Goal: Transaction & Acquisition: Purchase product/service

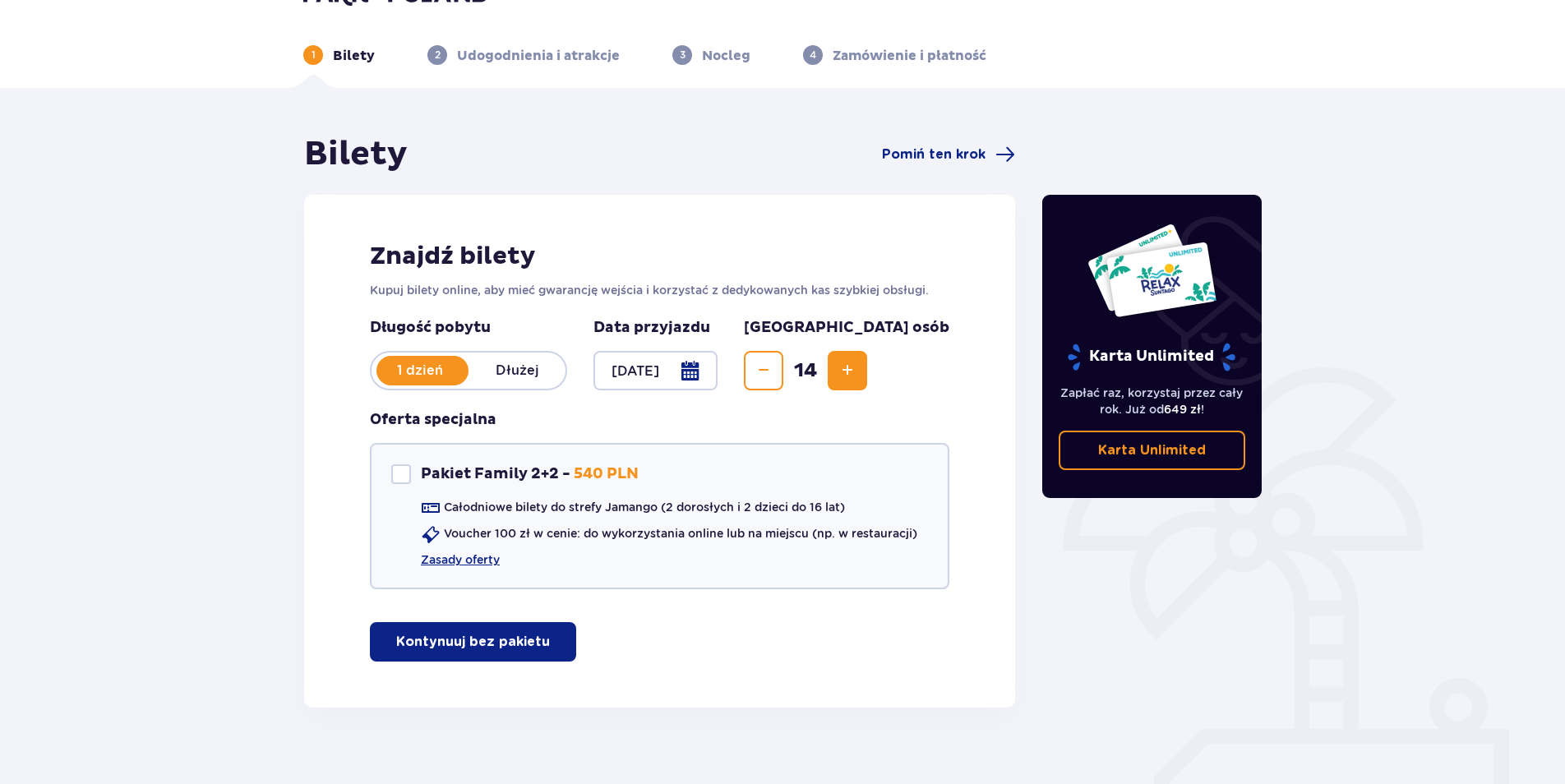
scroll to position [63, 0]
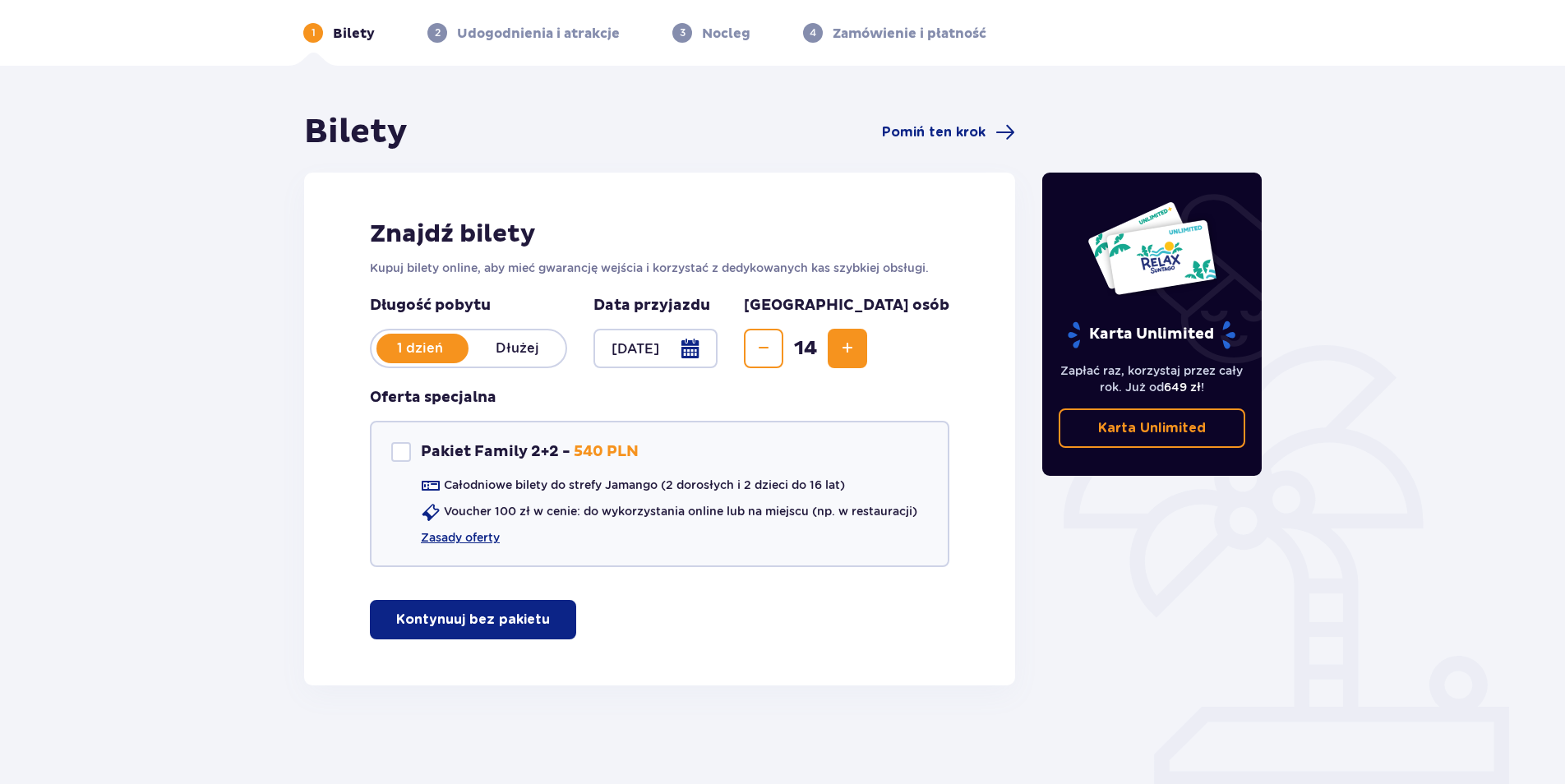
click at [825, 345] on span "14" at bounding box center [805, 348] width 38 height 24
click at [868, 330] on button "Increase" at bounding box center [847, 348] width 39 height 39
drag, startPoint x: 441, startPoint y: 617, endPoint x: 568, endPoint y: 564, distance: 137.6
click at [443, 617] on p "Kontynuuj bez pakietu" at bounding box center [472, 620] width 154 height 18
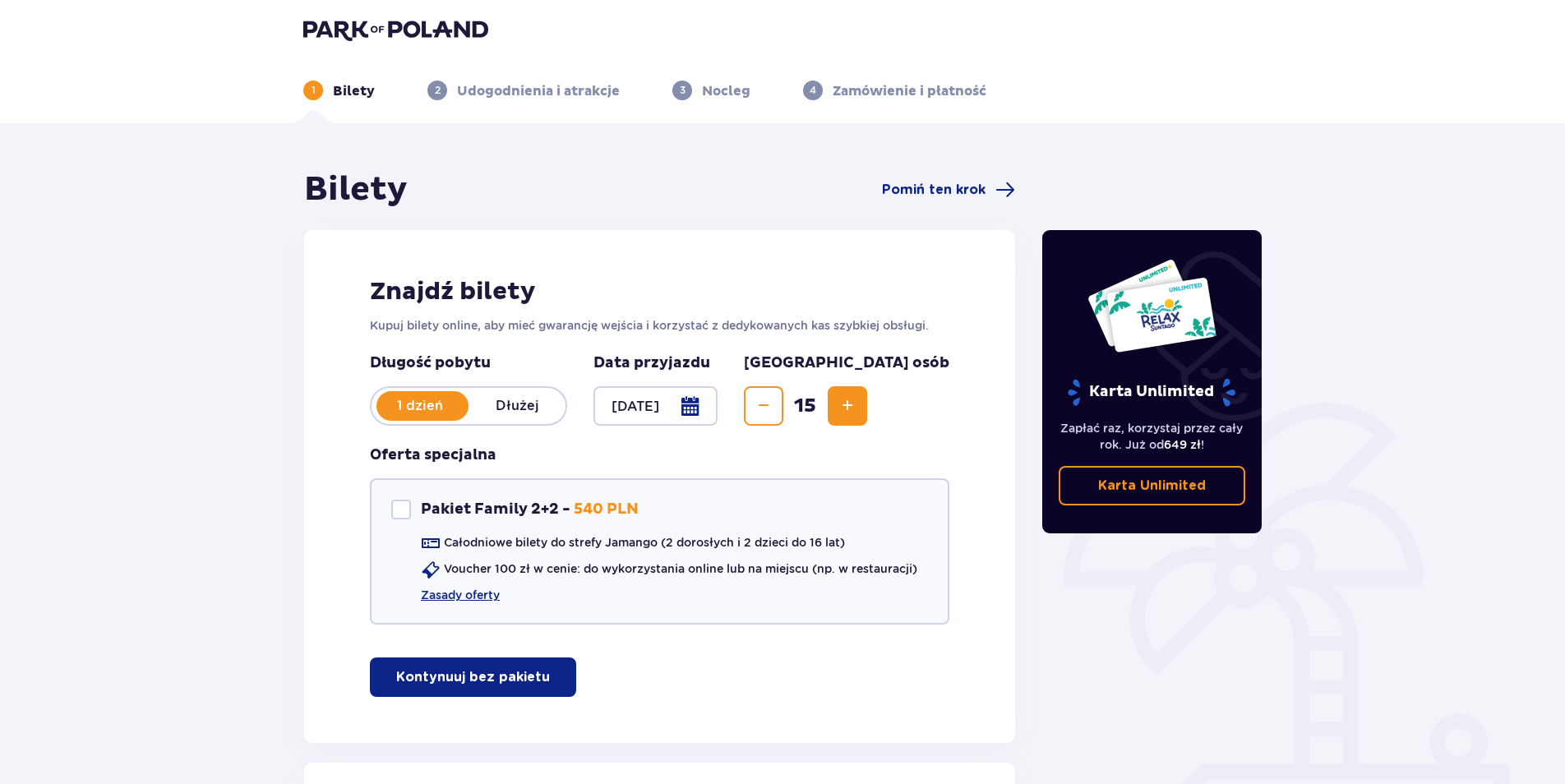
scroll to position [0, 0]
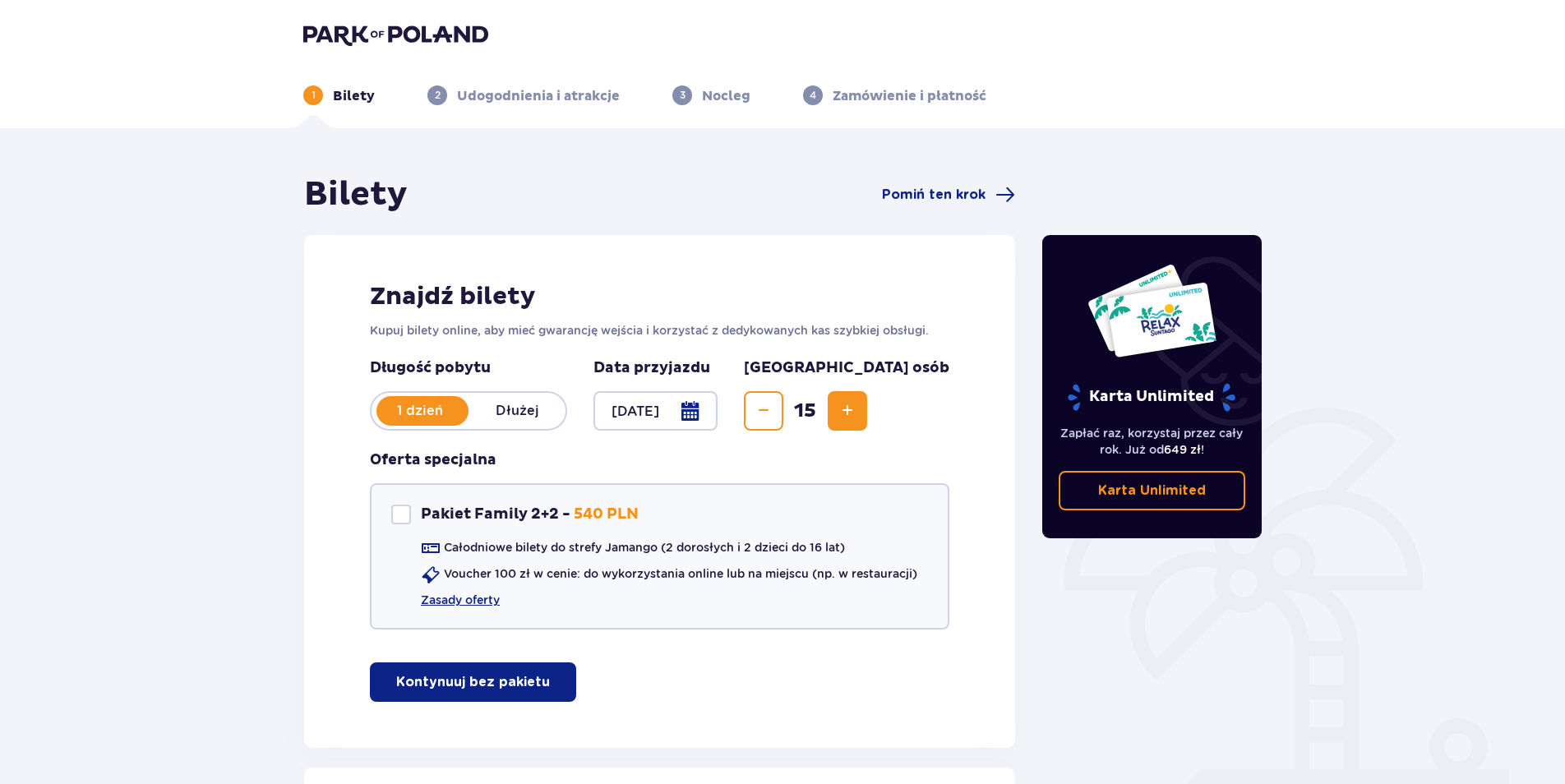
click at [868, 398] on button "Increase" at bounding box center [847, 411] width 39 height 39
click at [933, 398] on div "Długość pobytu 1 dzień Dłużej Data przyjazdu 16.09.25 Liczba osób 16 Oferta spe…" at bounding box center [659, 503] width 580 height 291
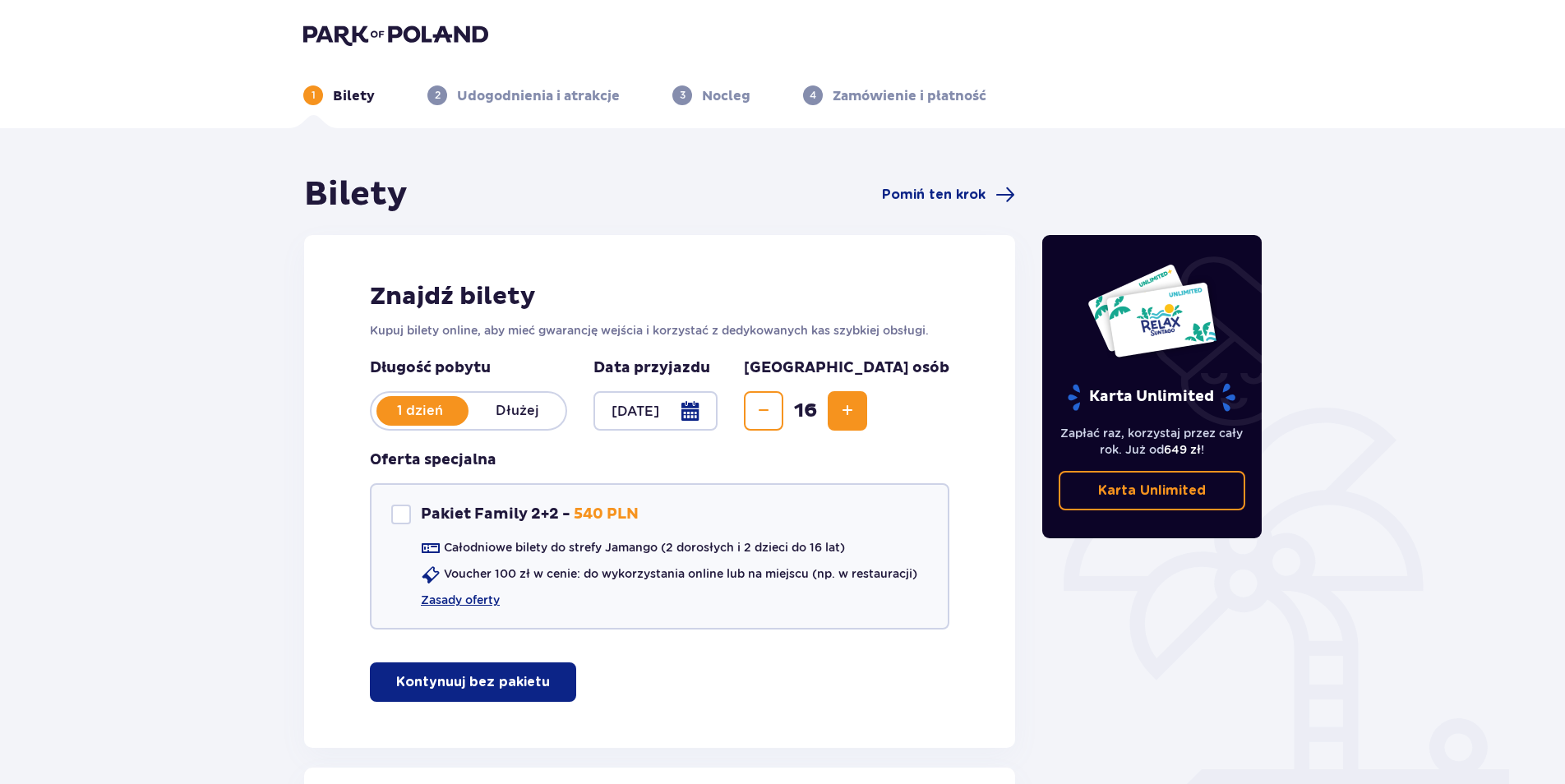
click at [951, 402] on div "Znajdź bilety Kupuj bilety online, aby mieć gwarancję wejścia i korzystać z ded…" at bounding box center [659, 491] width 711 height 513
drag, startPoint x: 950, startPoint y: 402, endPoint x: 937, endPoint y: 397, distance: 13.9
click at [937, 397] on div "Znajdź bilety Kupuj bilety online, aby mieć gwarancję wejścia i korzystać z ded…" at bounding box center [659, 491] width 711 height 513
drag, startPoint x: 937, startPoint y: 397, endPoint x: 930, endPoint y: 391, distance: 9.2
click at [868, 391] on button "Increase" at bounding box center [847, 411] width 39 height 39
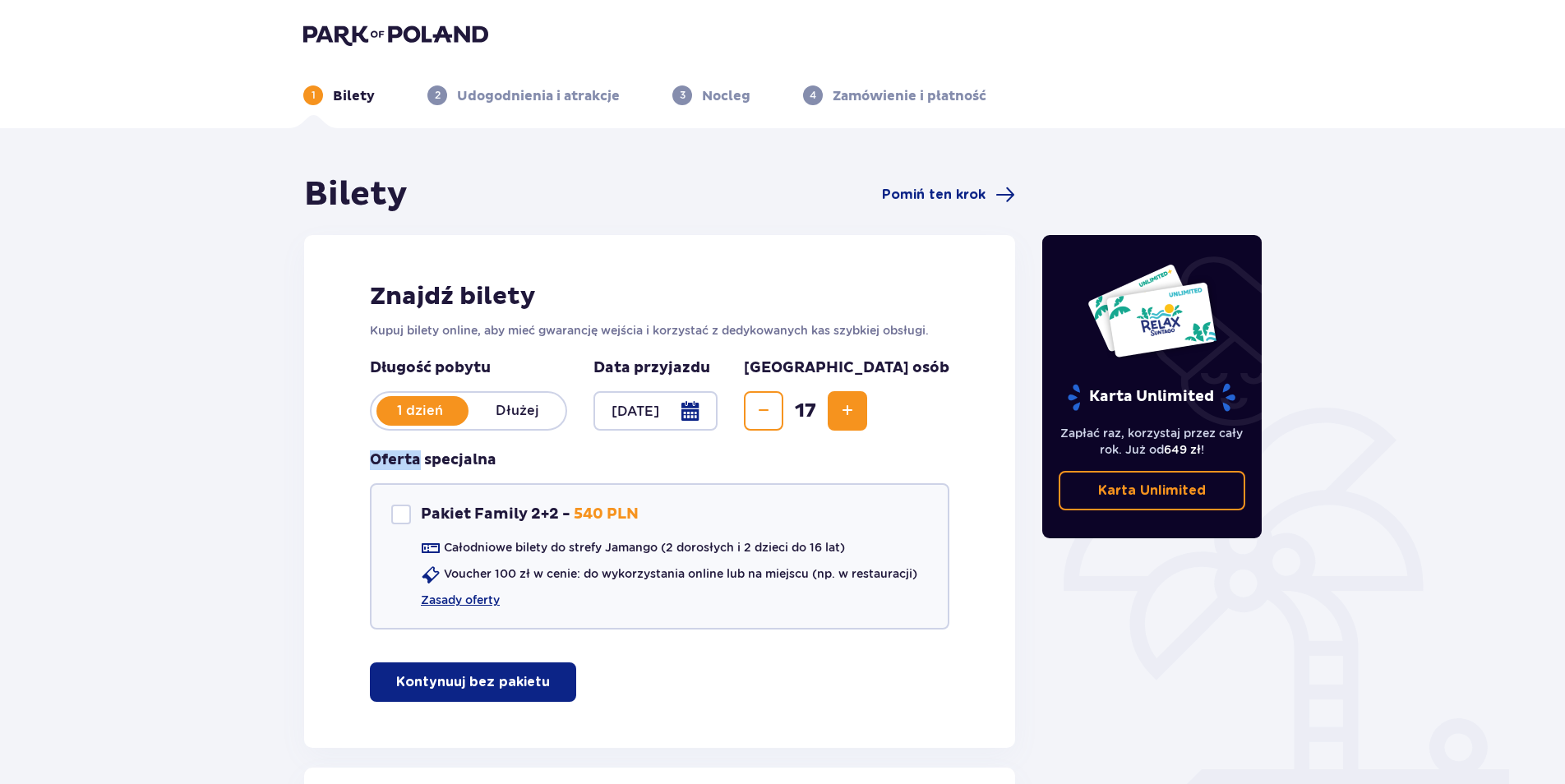
click at [930, 391] on div "Długość pobytu 1 dzień Dłużej Data przyjazdu 16.09.25 Liczba osób 17 Oferta spe…" at bounding box center [659, 503] width 580 height 291
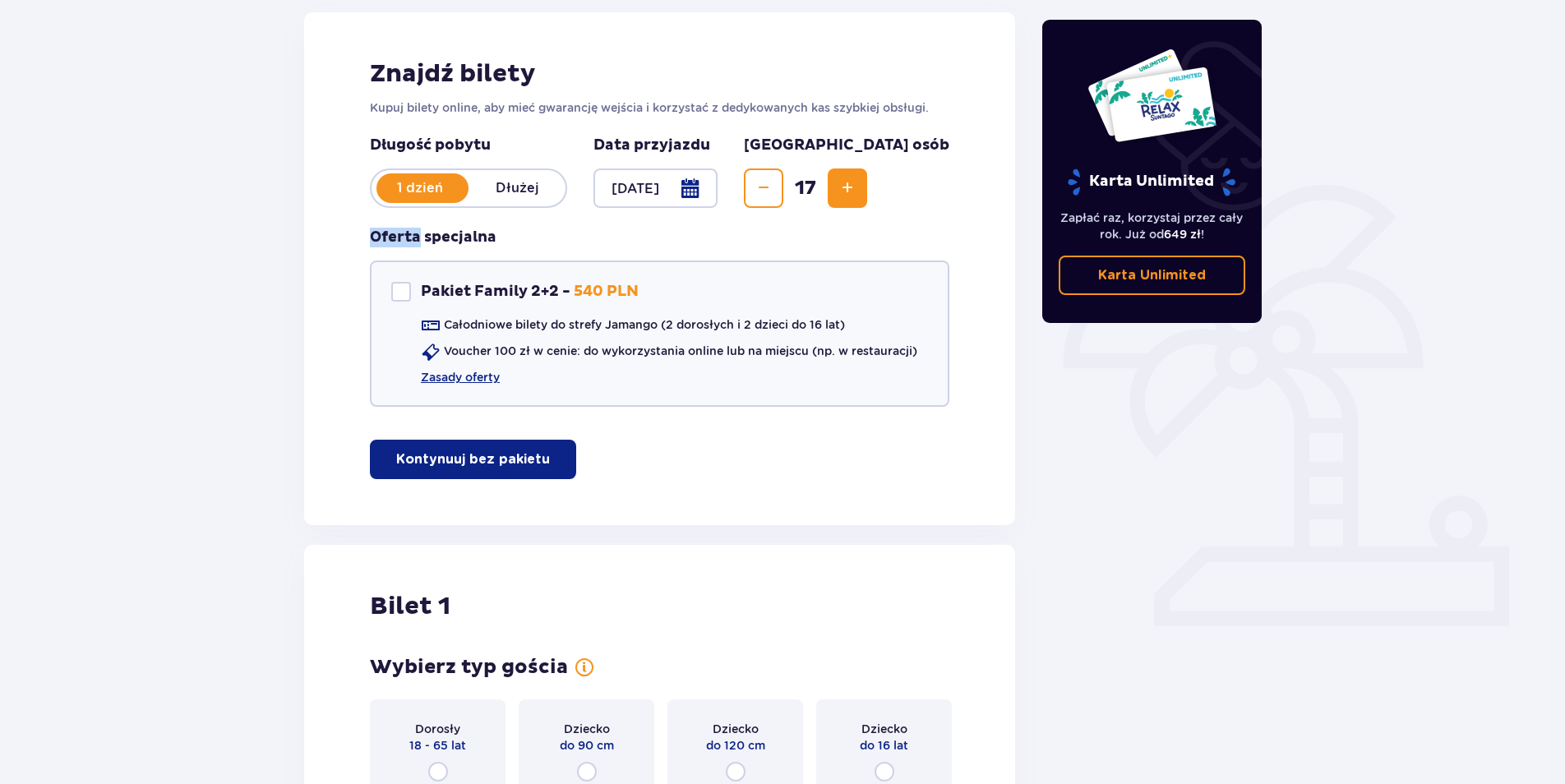
scroll to position [575, 0]
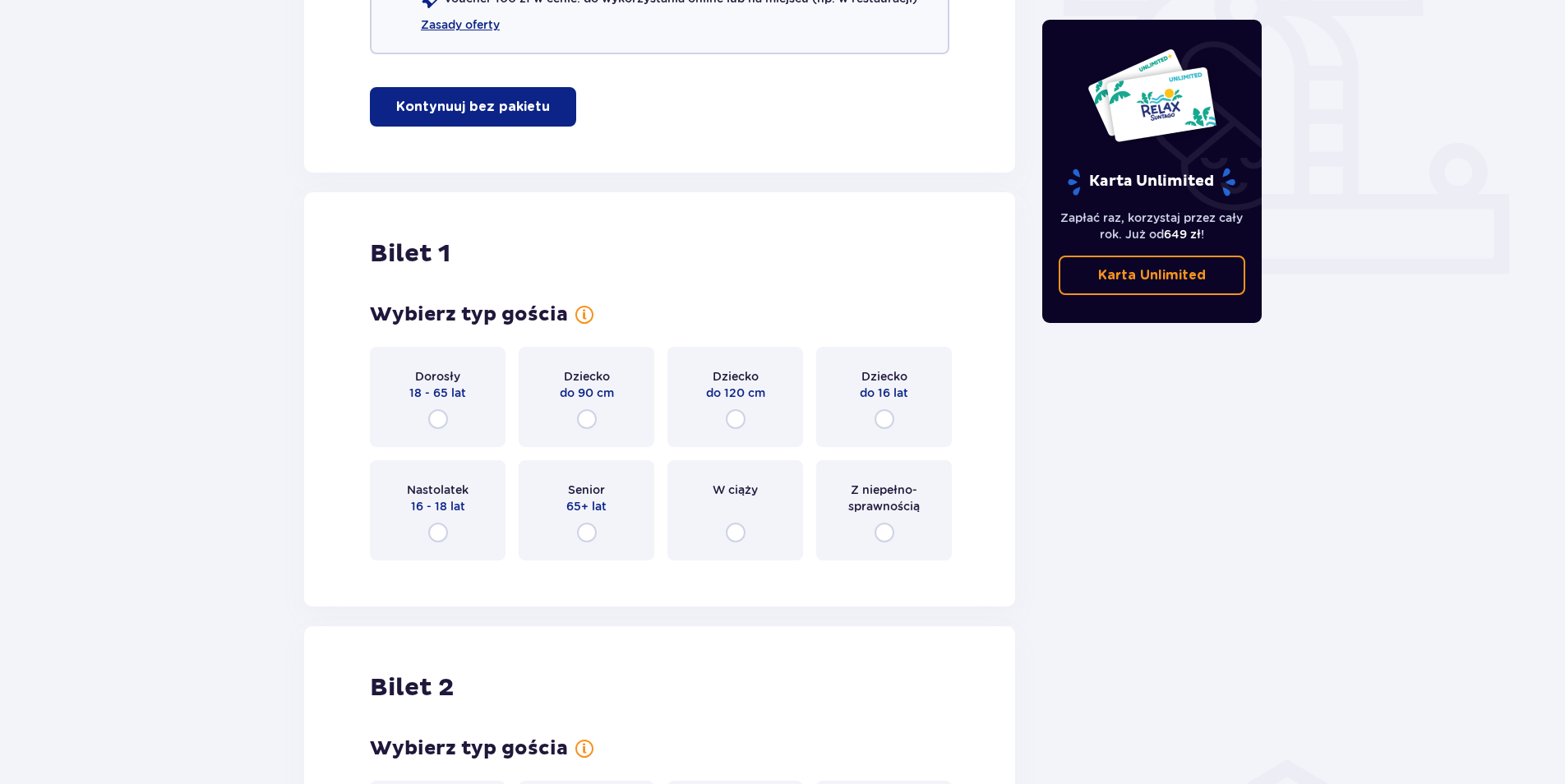
click at [458, 502] on p "16 - 18 lat" at bounding box center [437, 505] width 54 height 17
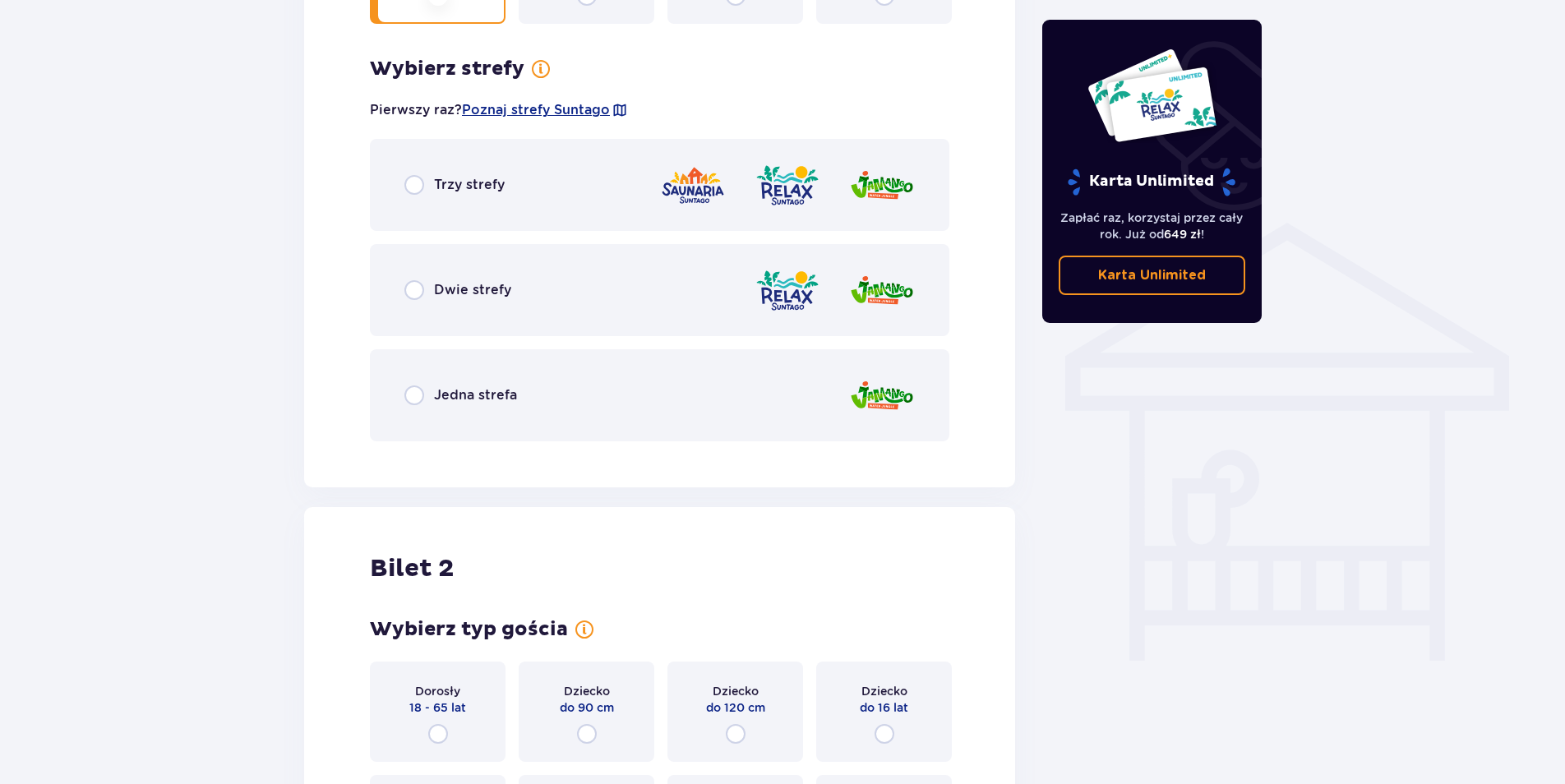
scroll to position [1149, 0]
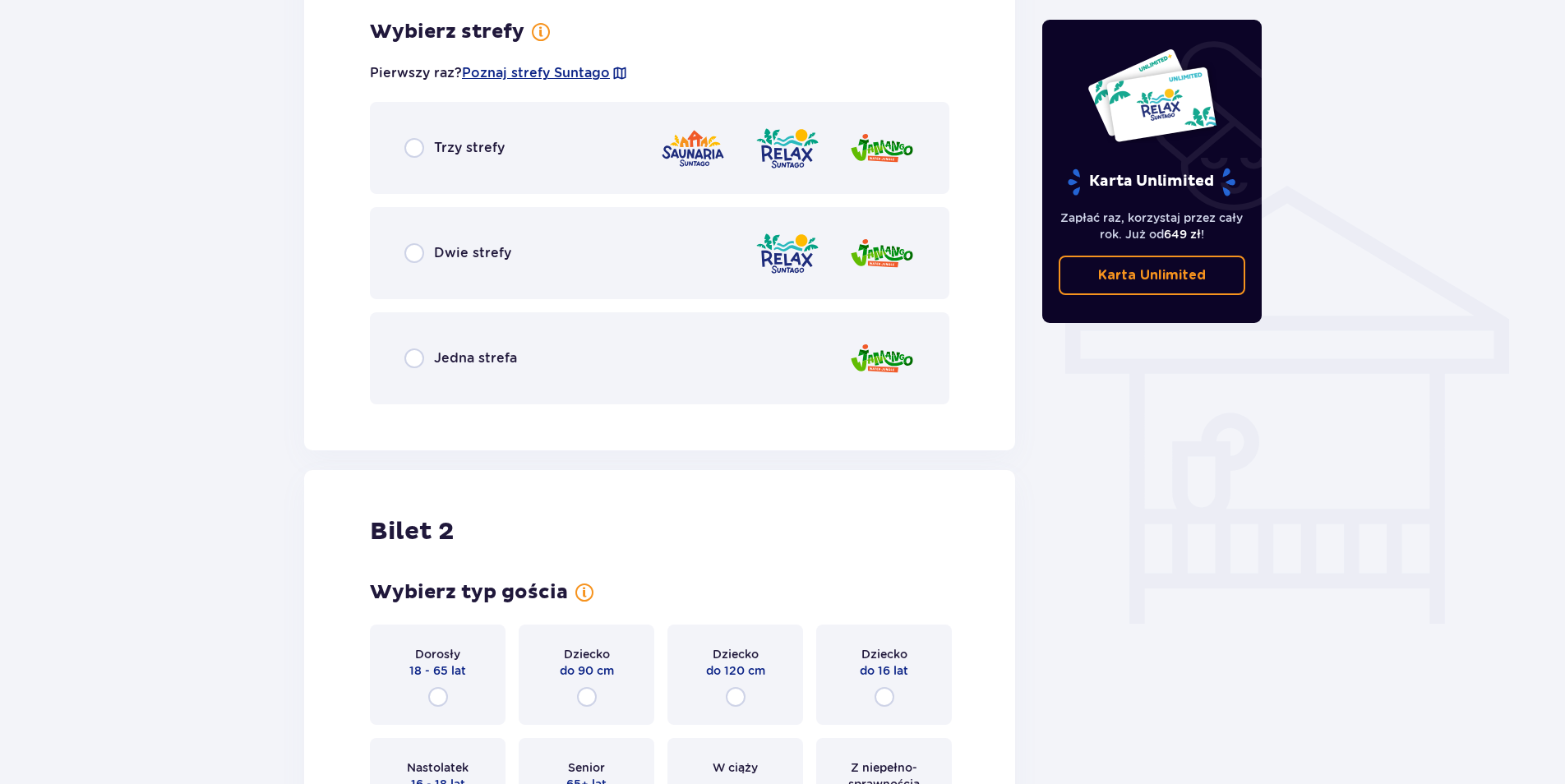
click at [523, 334] on div "Jedna strefa" at bounding box center [659, 358] width 580 height 92
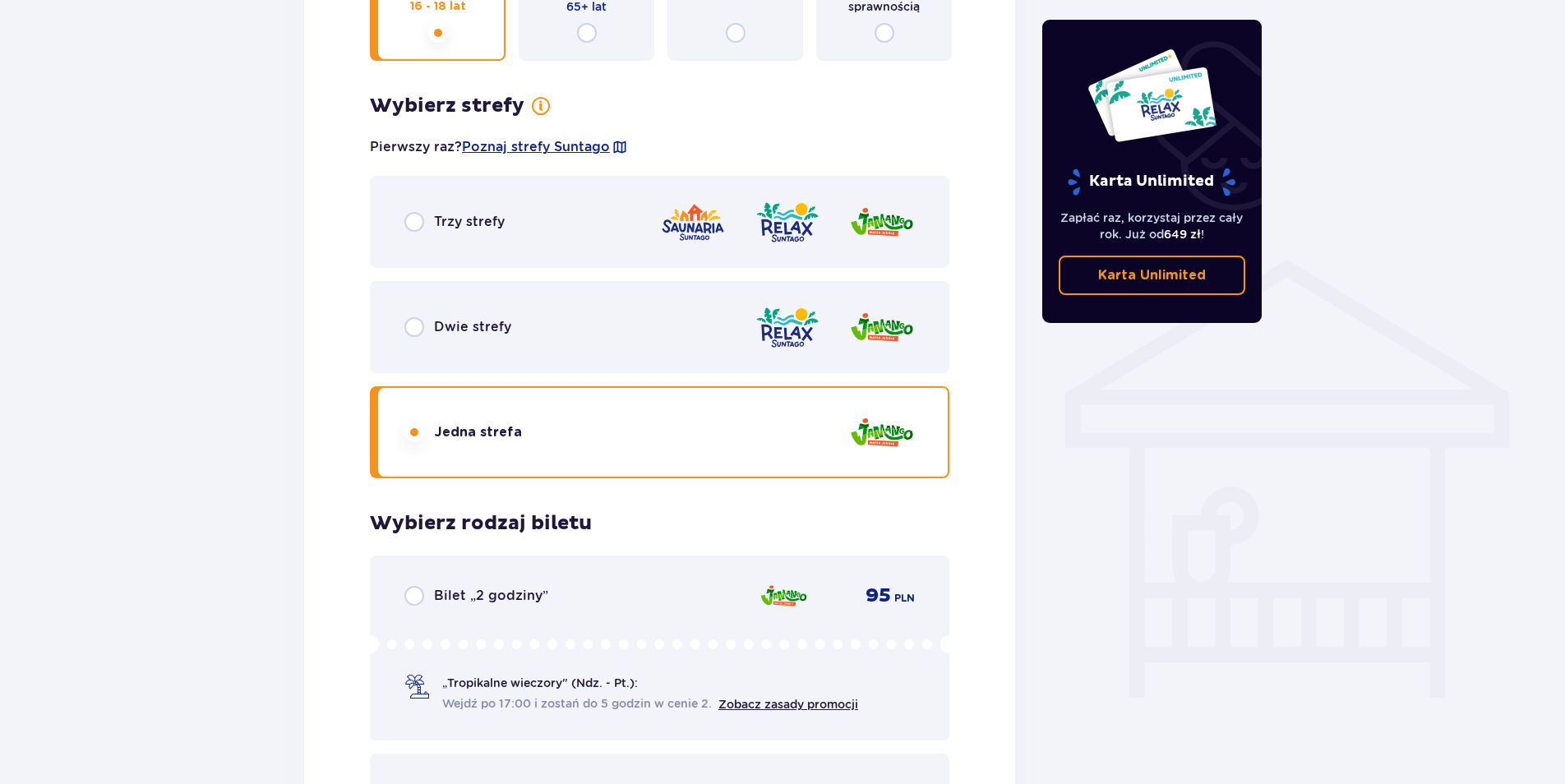
scroll to position [1073, 0]
click at [467, 202] on div "Trzy strefy" at bounding box center [659, 224] width 580 height 92
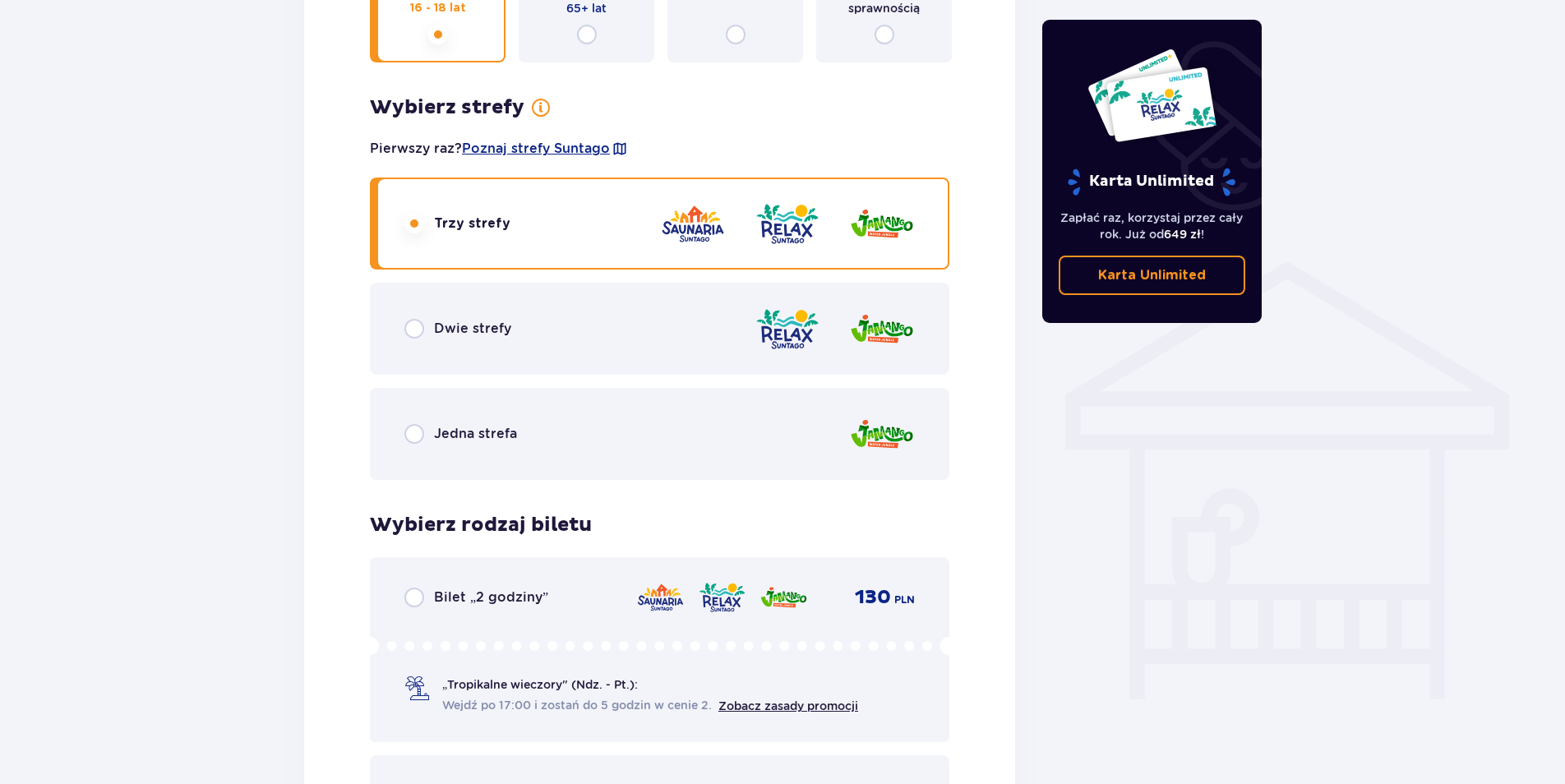
click at [698, 301] on div "Dwie strefy" at bounding box center [659, 328] width 580 height 92
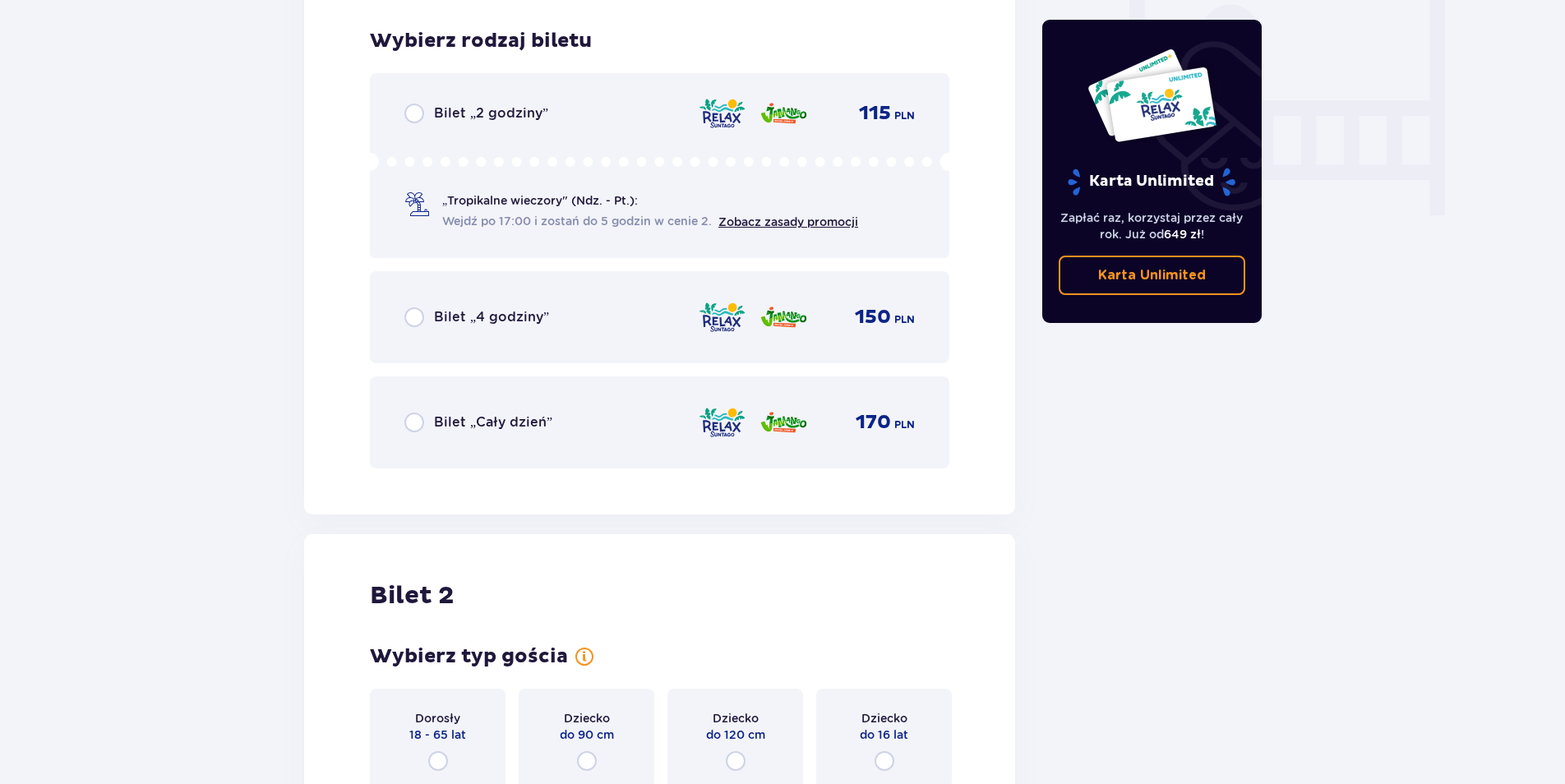
scroll to position [1566, 0]
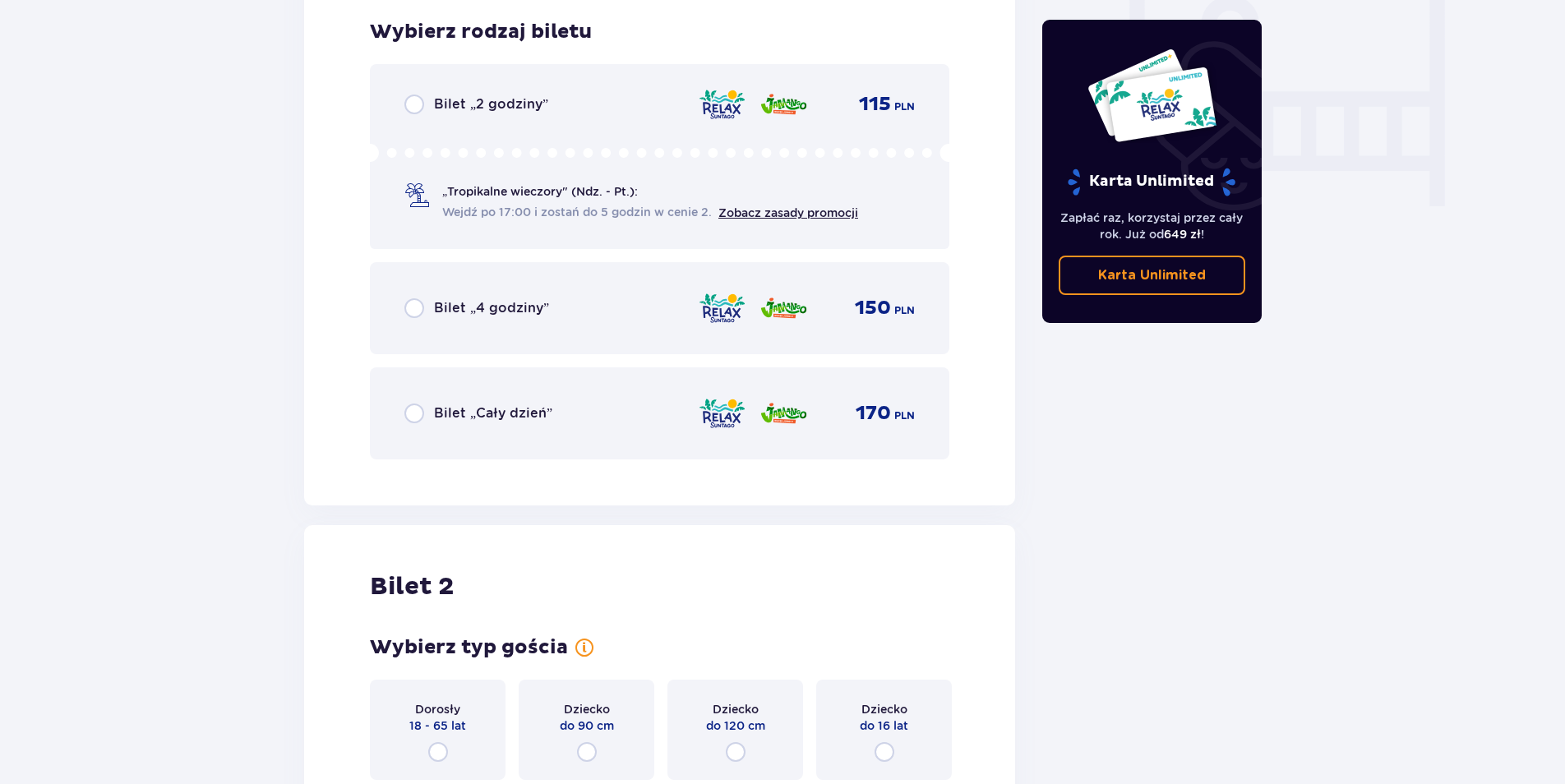
click at [869, 443] on div "Bilet „Cały dzień” 170 PLN" at bounding box center [659, 414] width 580 height 92
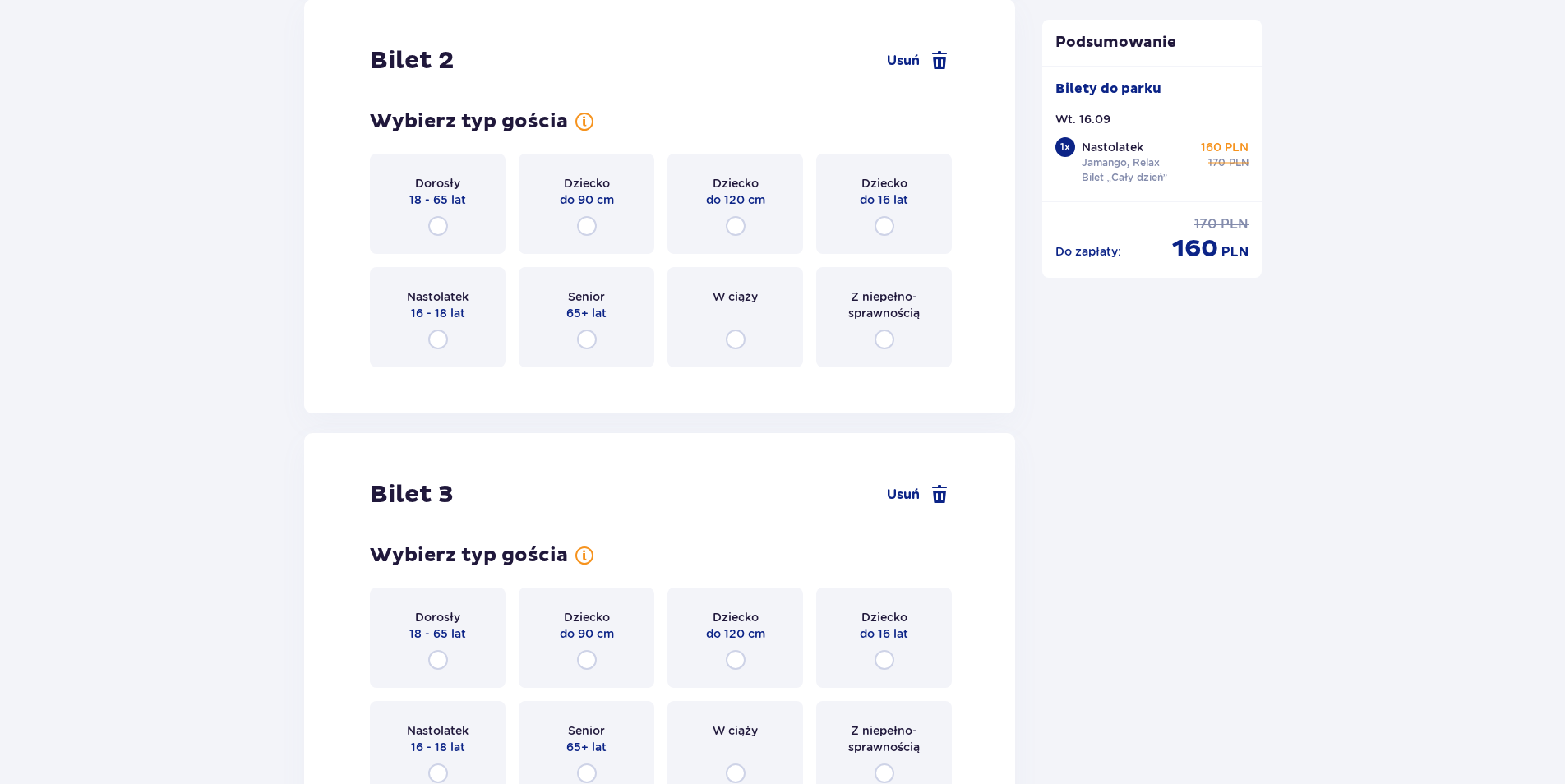
scroll to position [2154, 0]
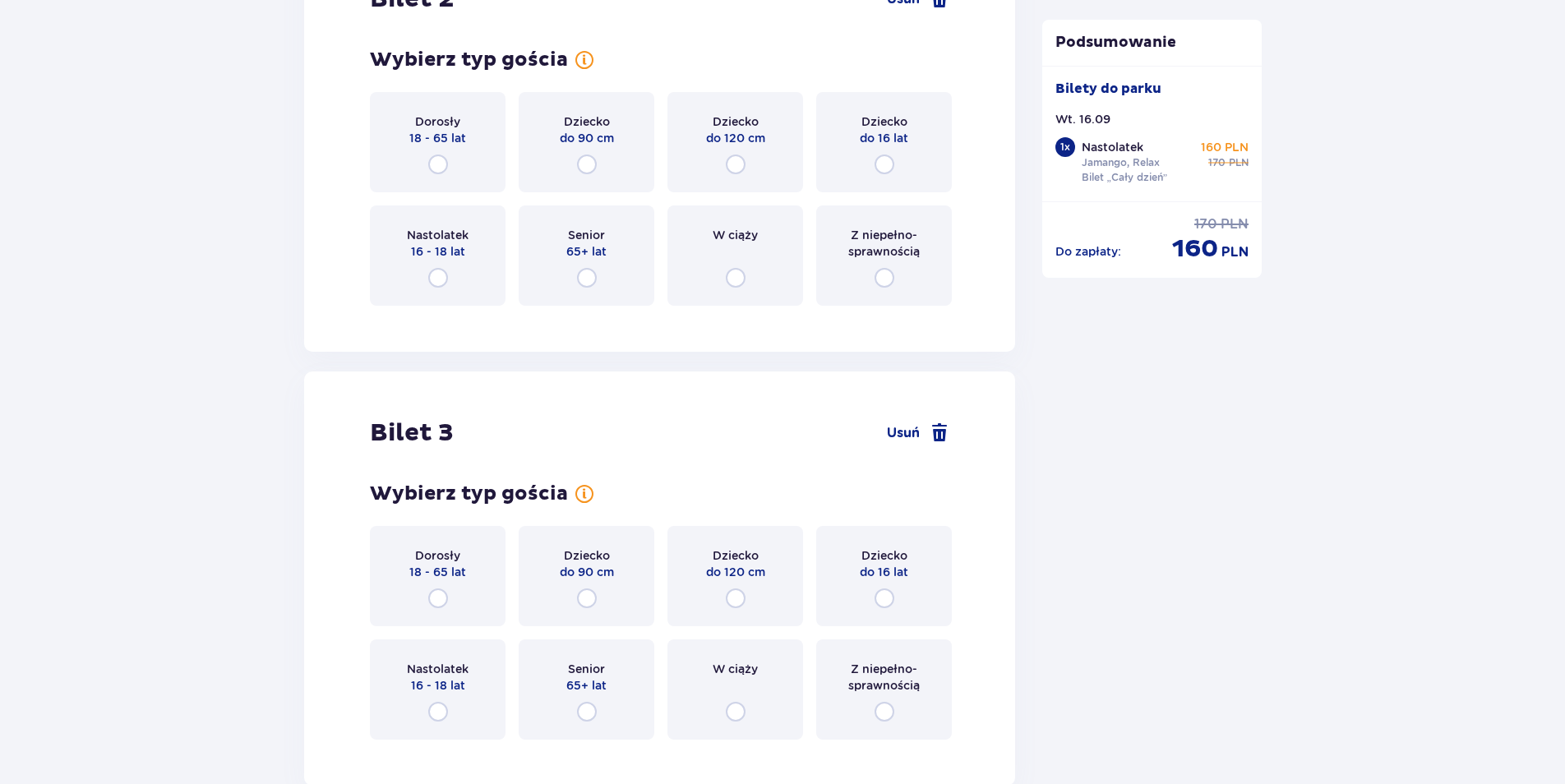
click at [442, 244] on p "16 - 18 lat" at bounding box center [437, 251] width 54 height 17
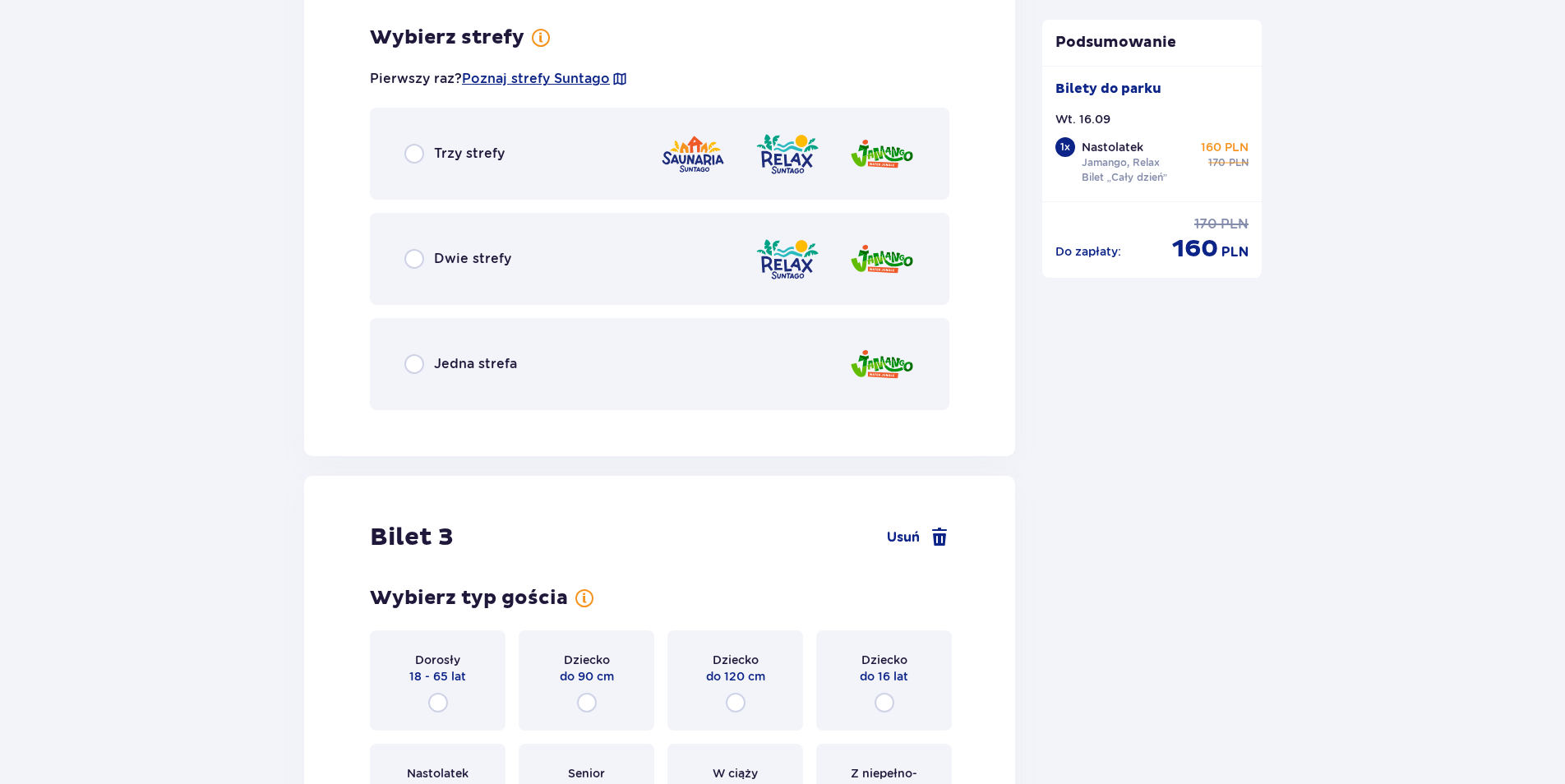
scroll to position [2472, 0]
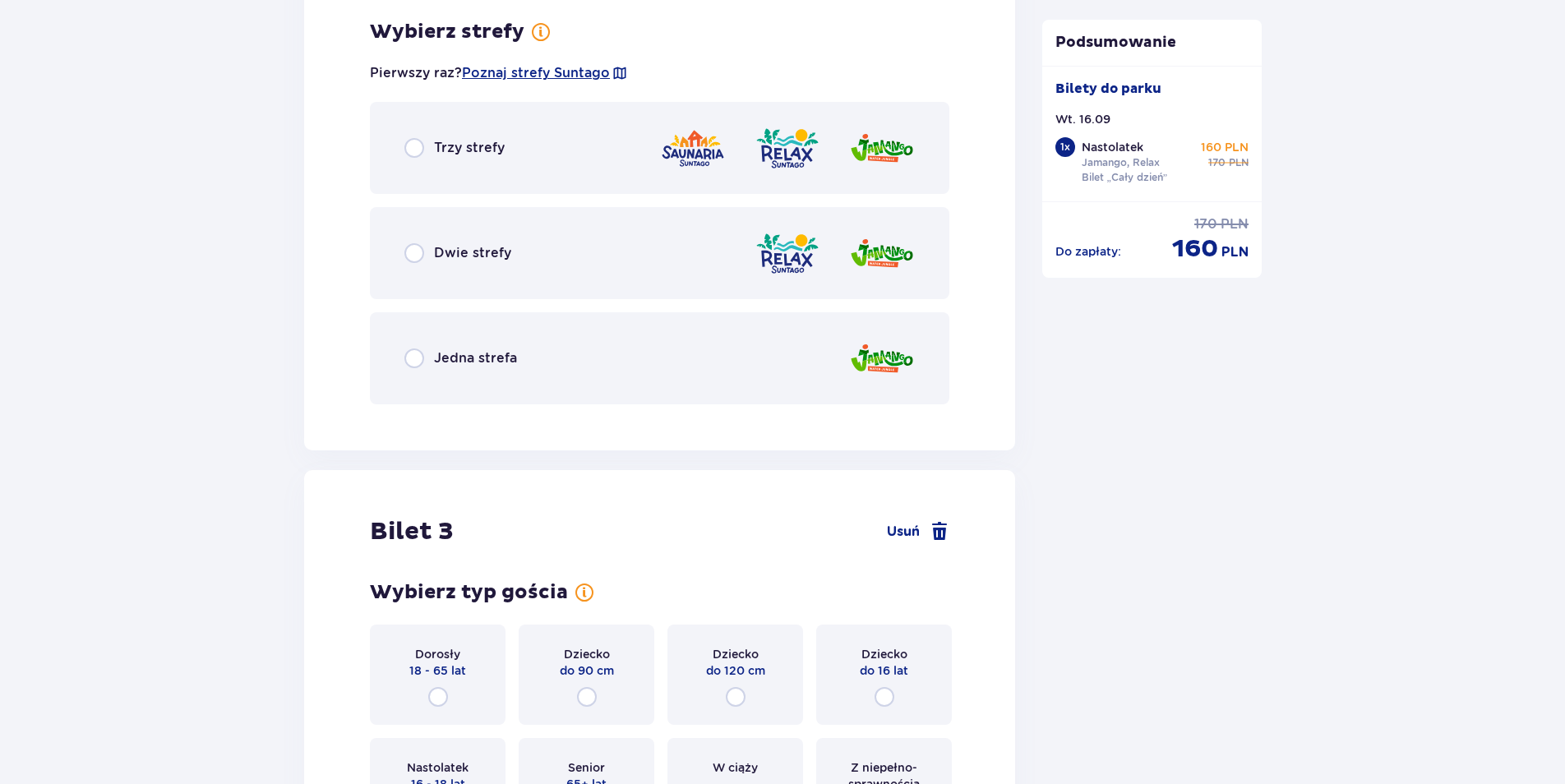
click at [616, 251] on div "Dwie strefy" at bounding box center [659, 253] width 580 height 92
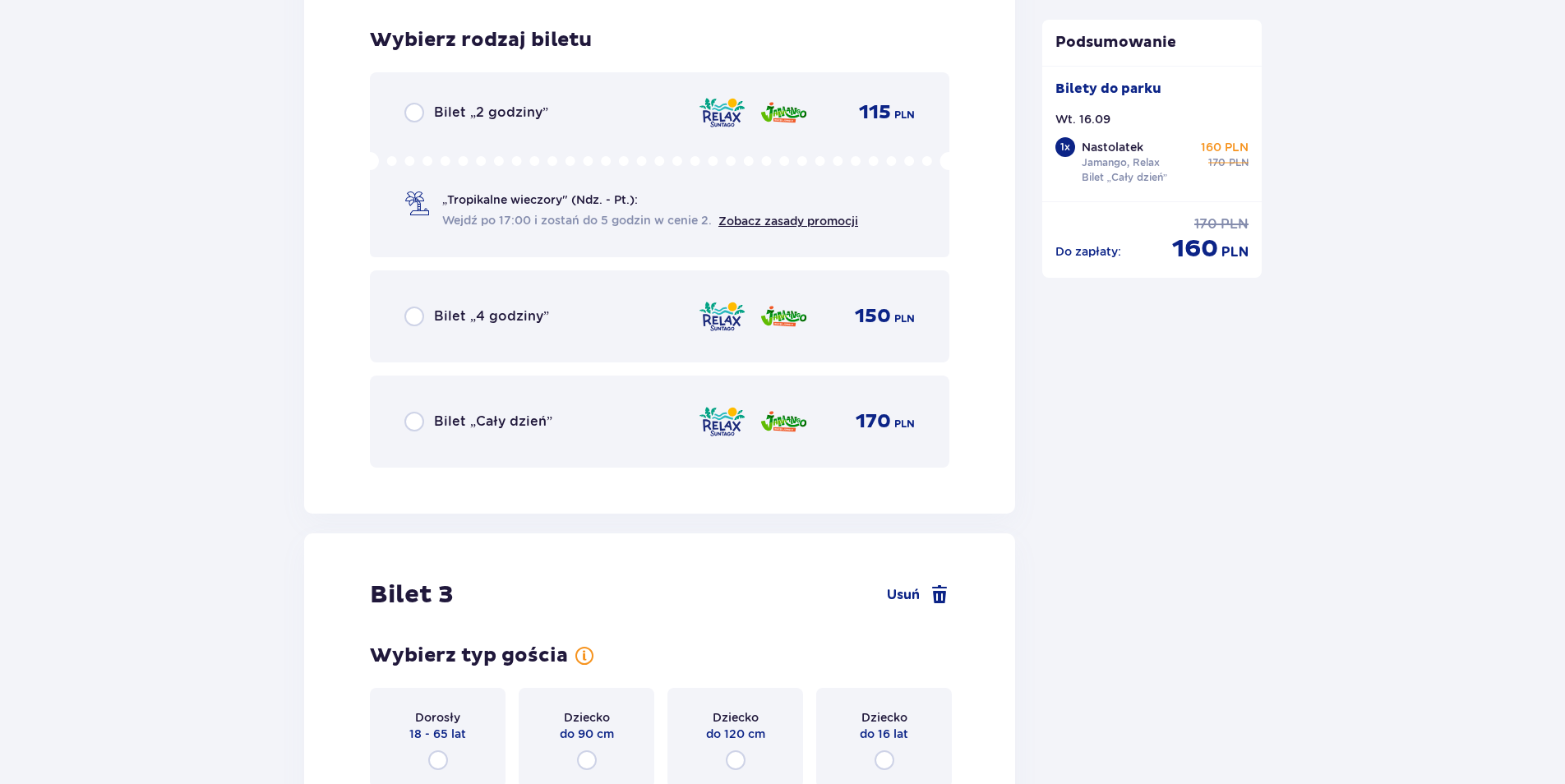
scroll to position [2890, 0]
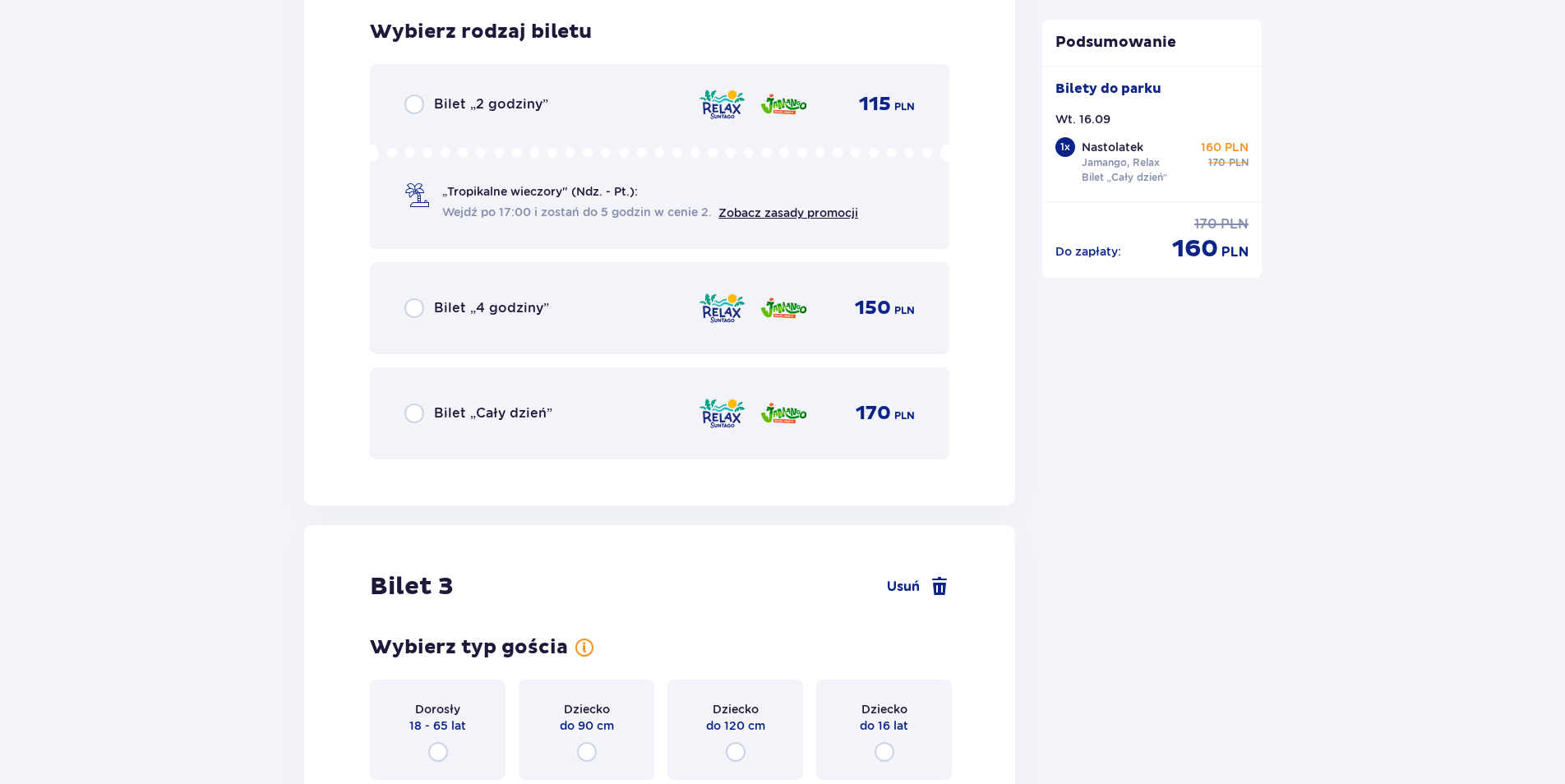
click at [610, 406] on div "Bilet „Cały dzień” 170 PLN" at bounding box center [660, 413] width 511 height 34
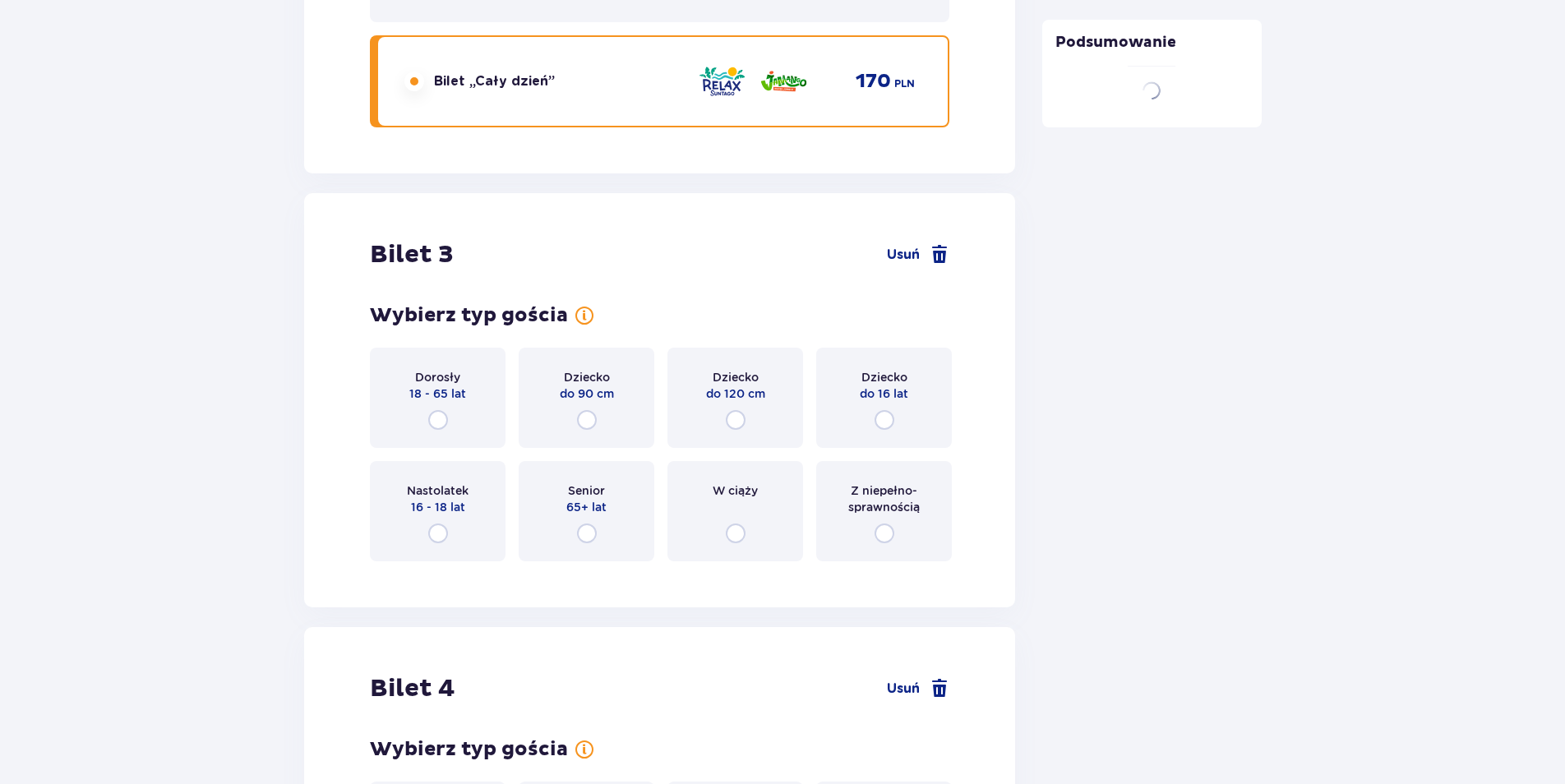
scroll to position [3319, 0]
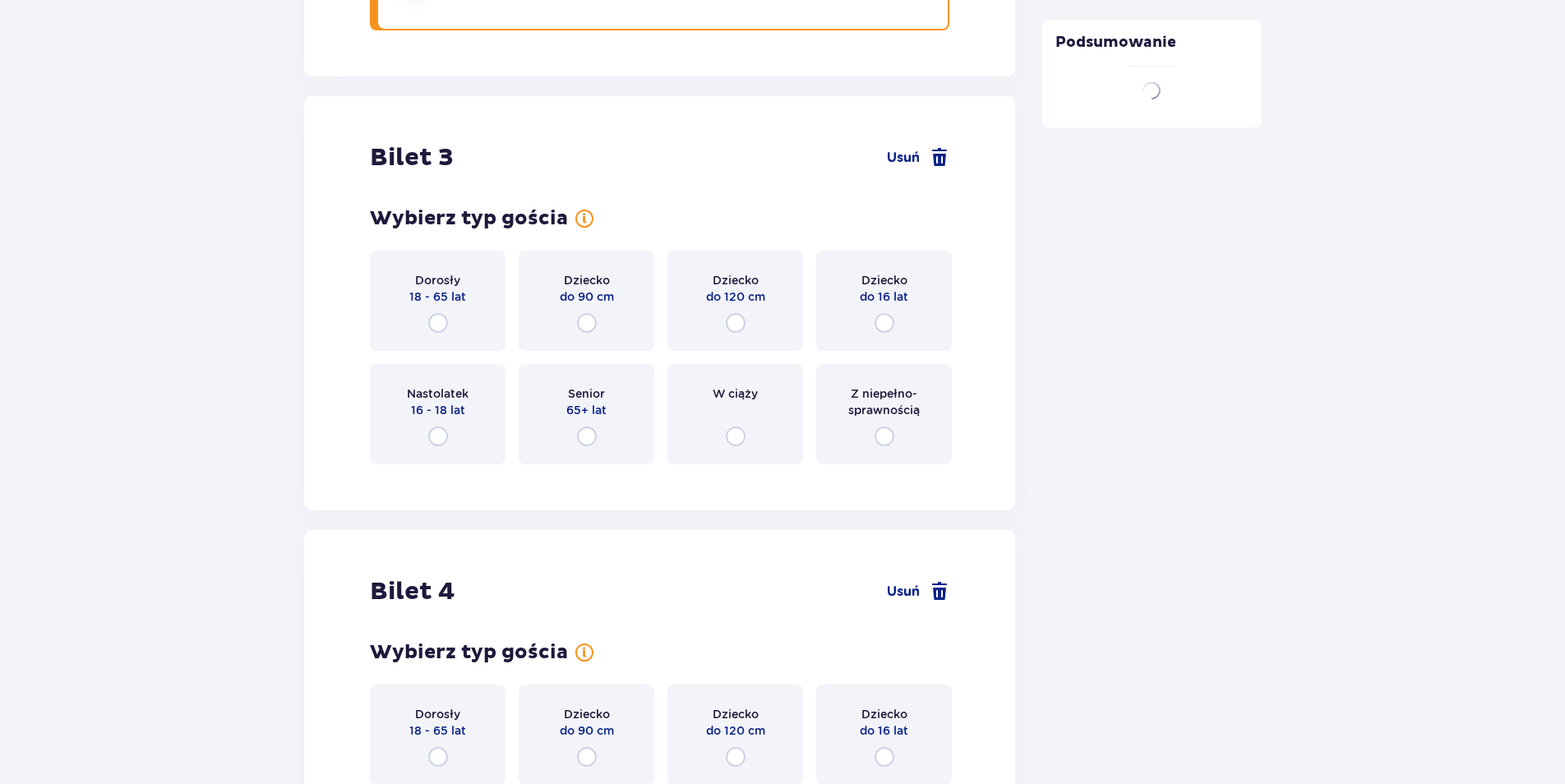
click at [425, 410] on p "16 - 18 lat" at bounding box center [437, 410] width 54 height 17
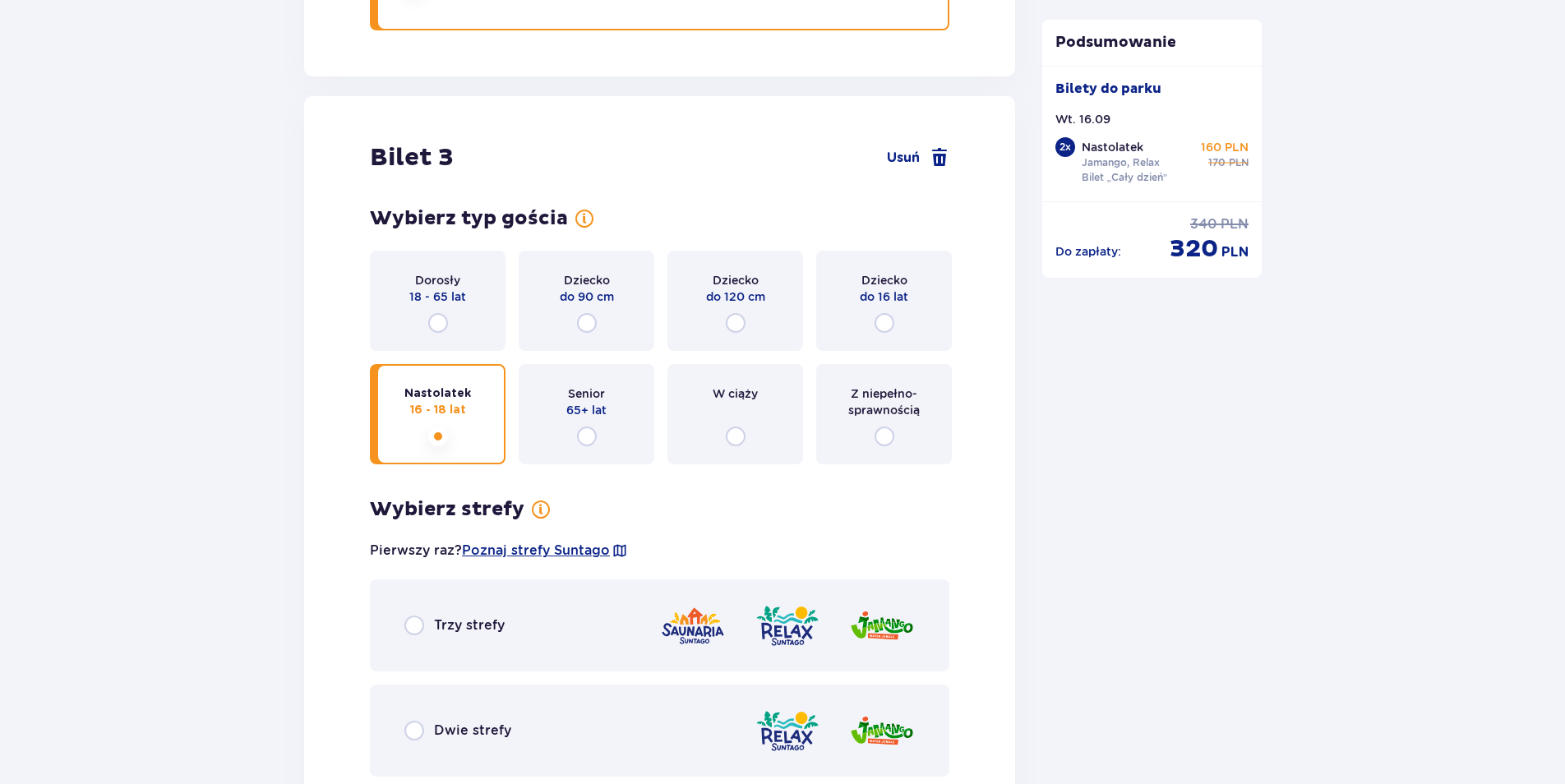
click at [425, 410] on div "Nastolatek 16 - 18 lat" at bounding box center [437, 414] width 136 height 101
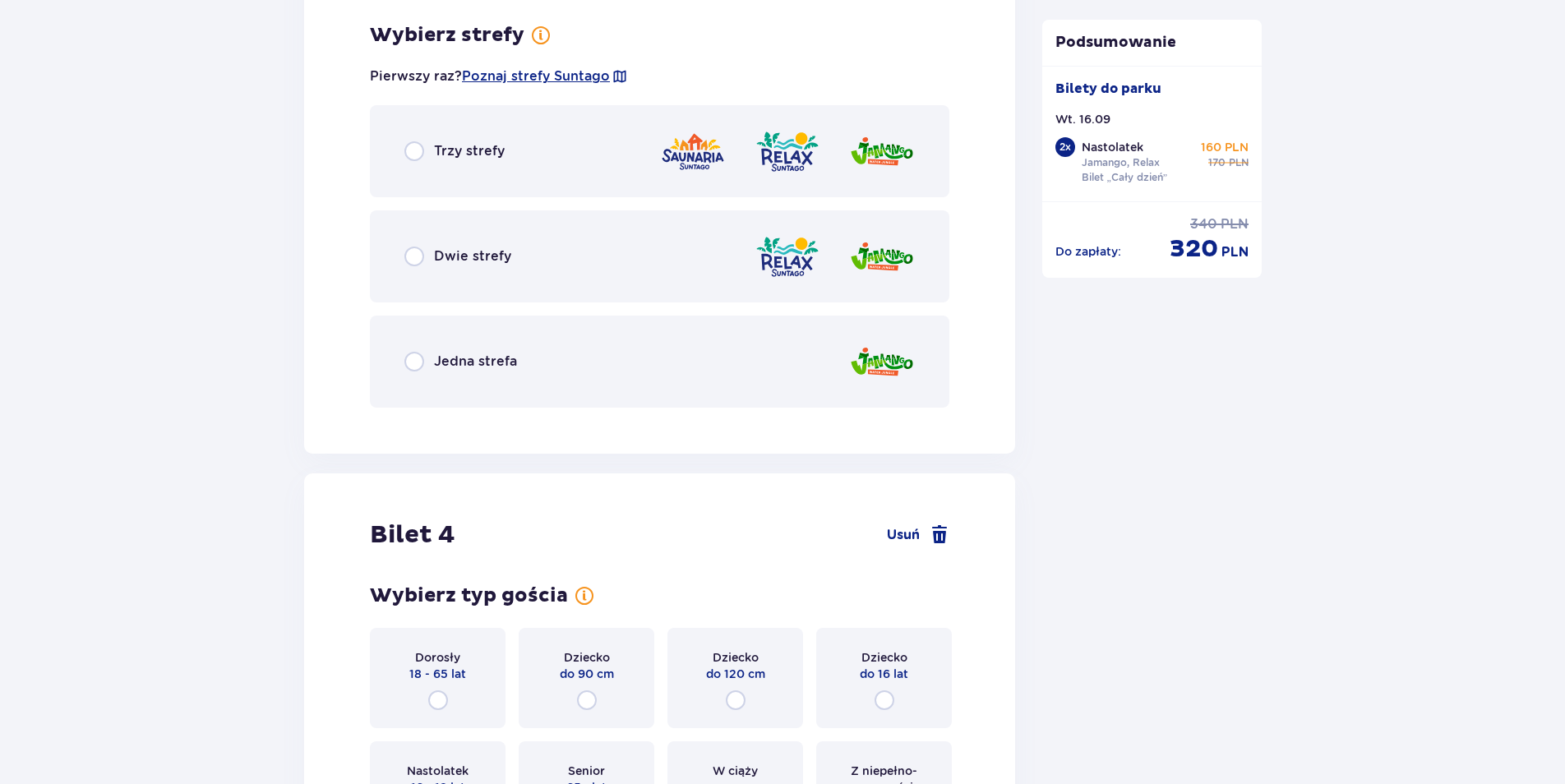
scroll to position [3796, 0]
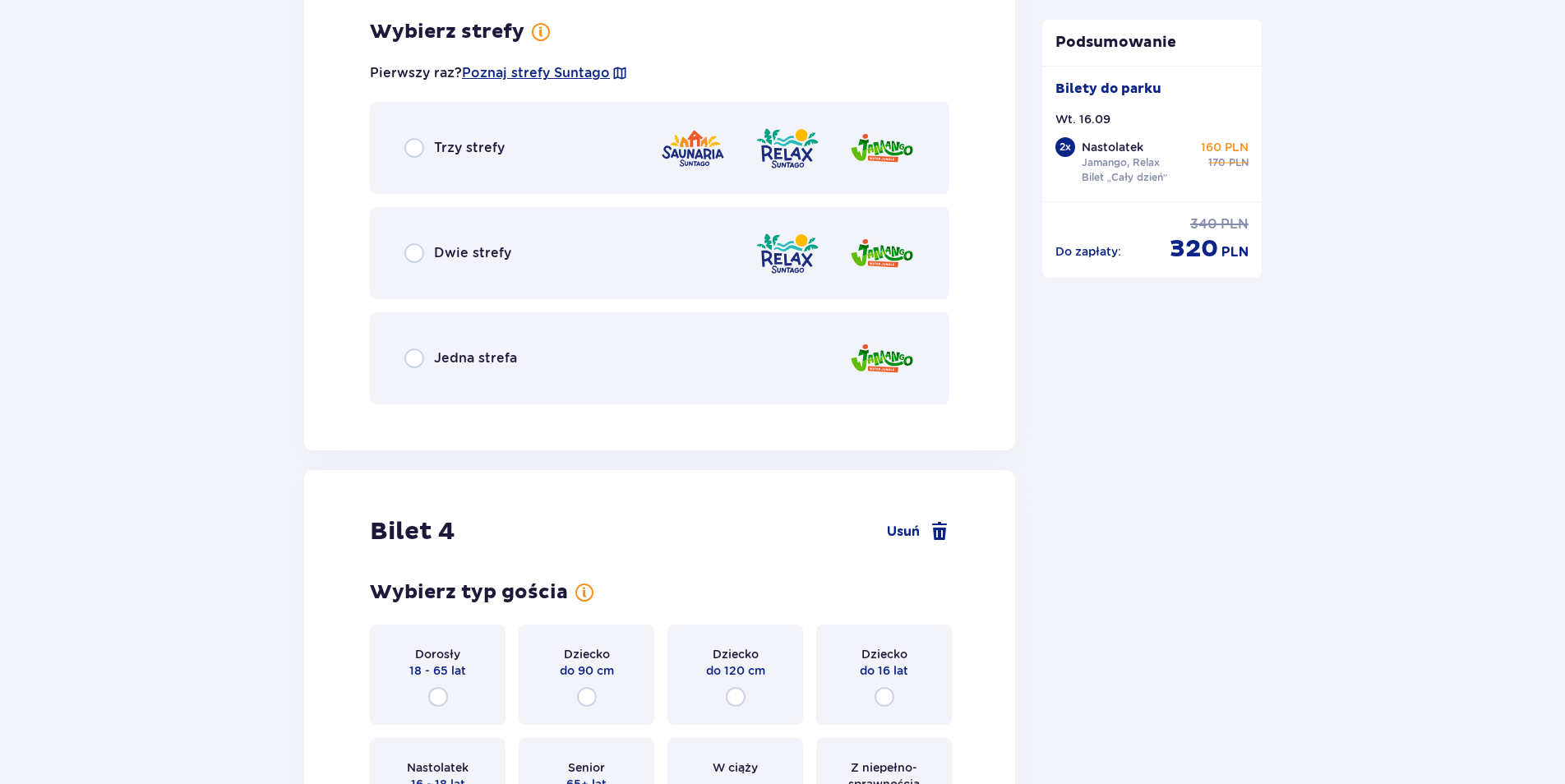
click at [521, 244] on div "Dwie strefy" at bounding box center [659, 253] width 580 height 92
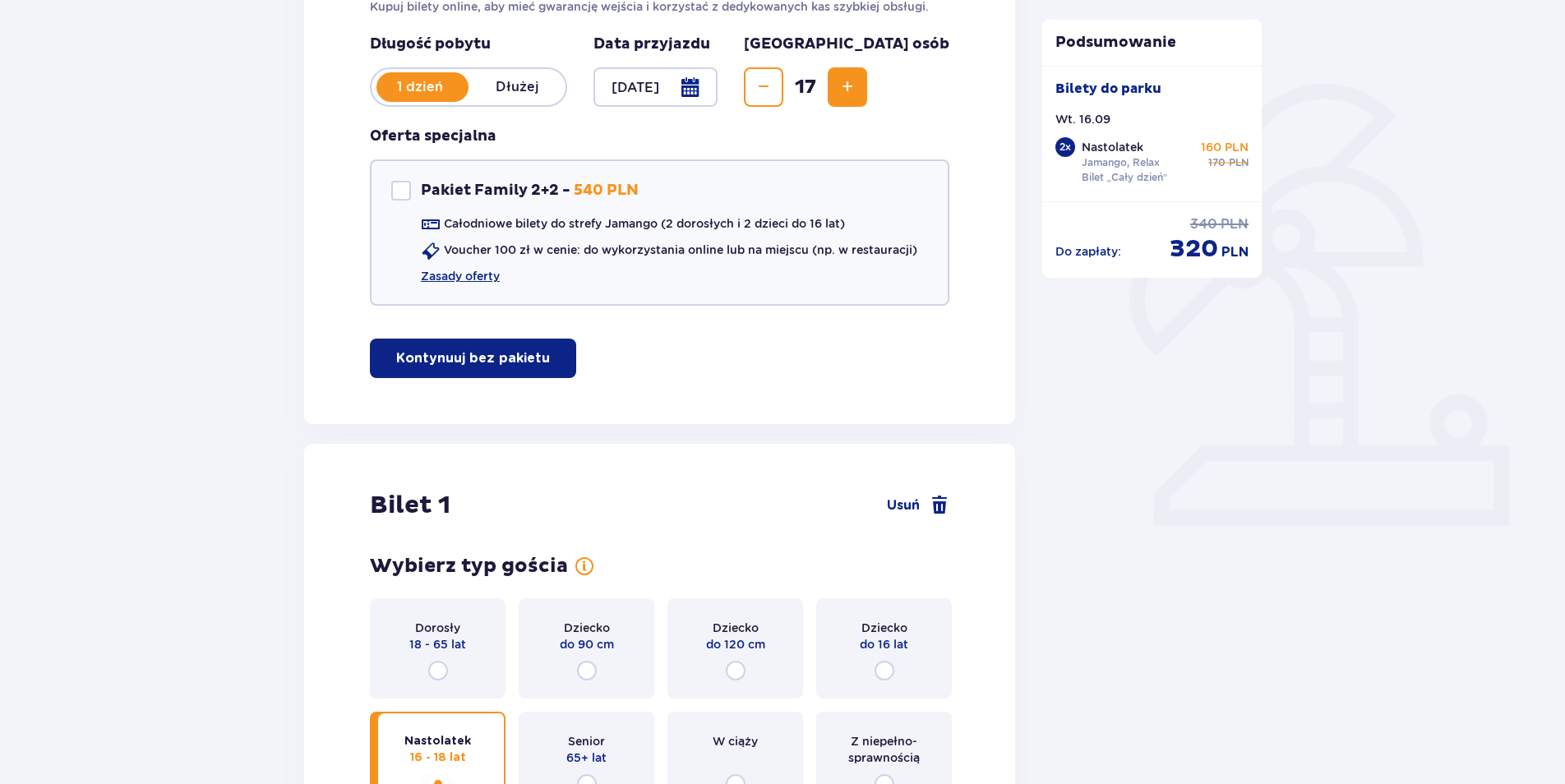
scroll to position [0, 0]
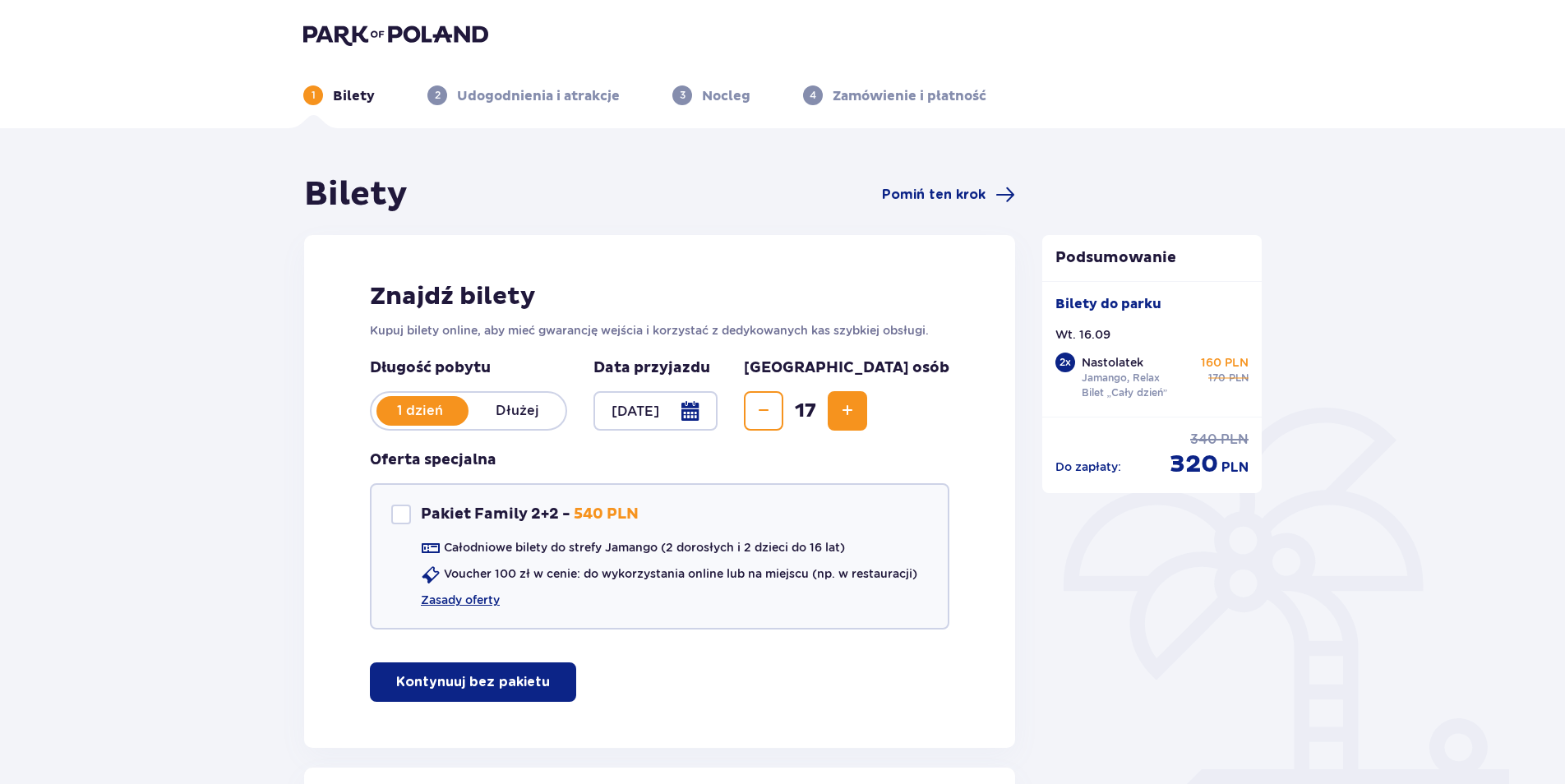
click at [692, 104] on div "3 Nocleg" at bounding box center [712, 95] width 78 height 20
click at [680, 88] on p "3" at bounding box center [683, 95] width 6 height 15
click at [677, 86] on span "3" at bounding box center [683, 95] width 20 height 20
drag, startPoint x: 677, startPoint y: 86, endPoint x: 283, endPoint y: 3, distance: 402.6
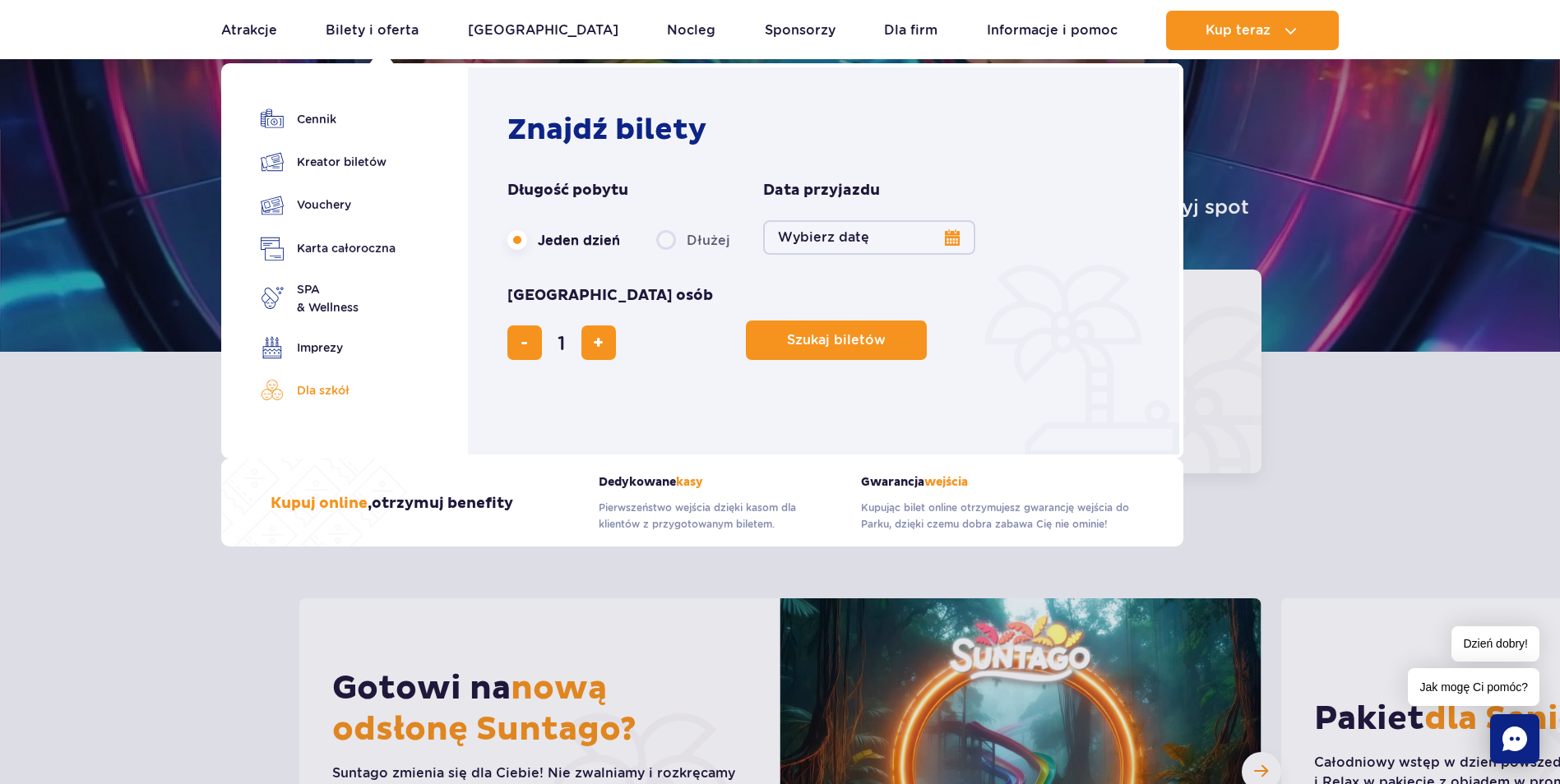
click at [311, 394] on link "Dla szkół" at bounding box center [328, 390] width 135 height 23
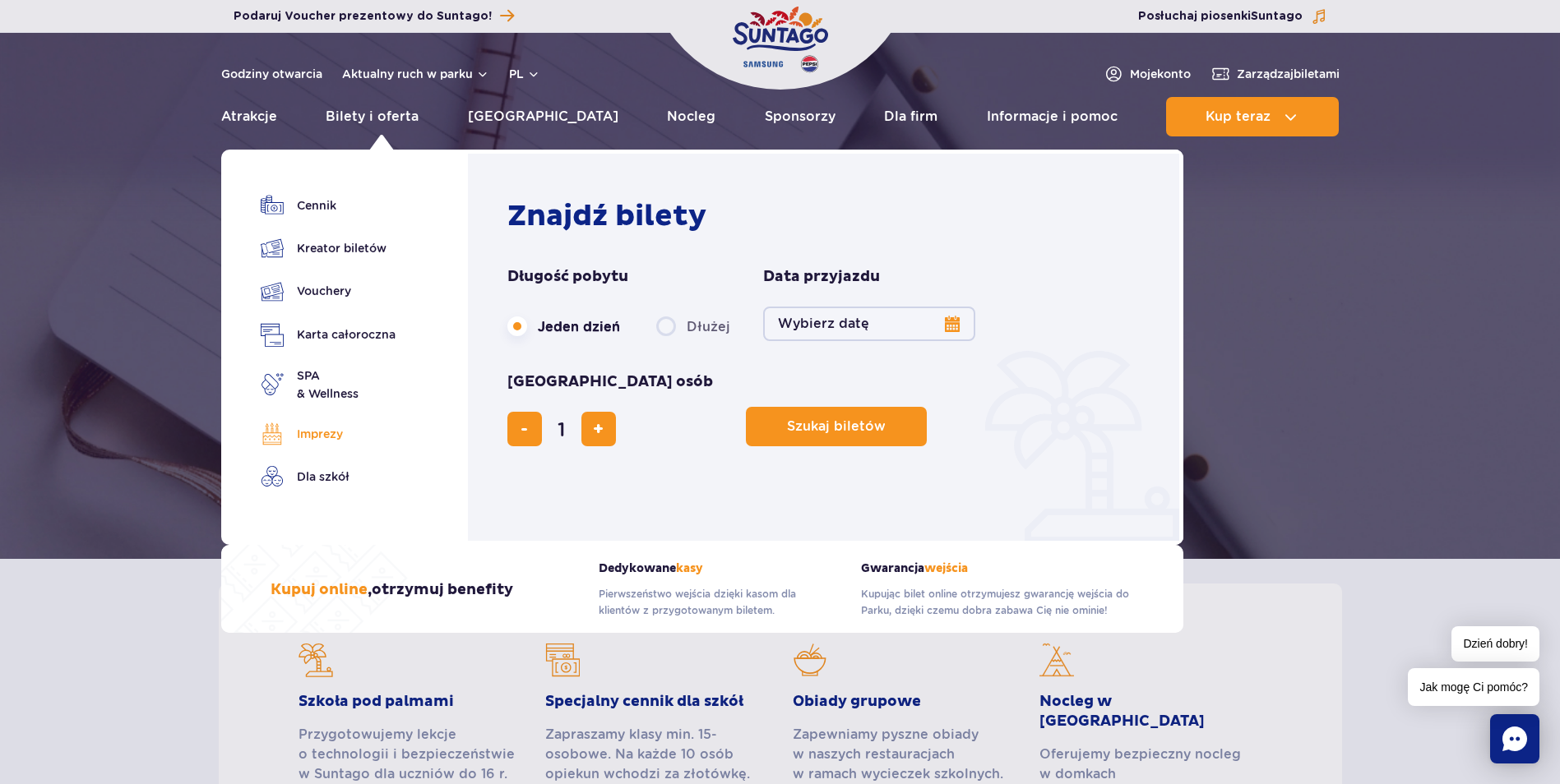
click at [331, 431] on link "Imprezy" at bounding box center [328, 434] width 135 height 23
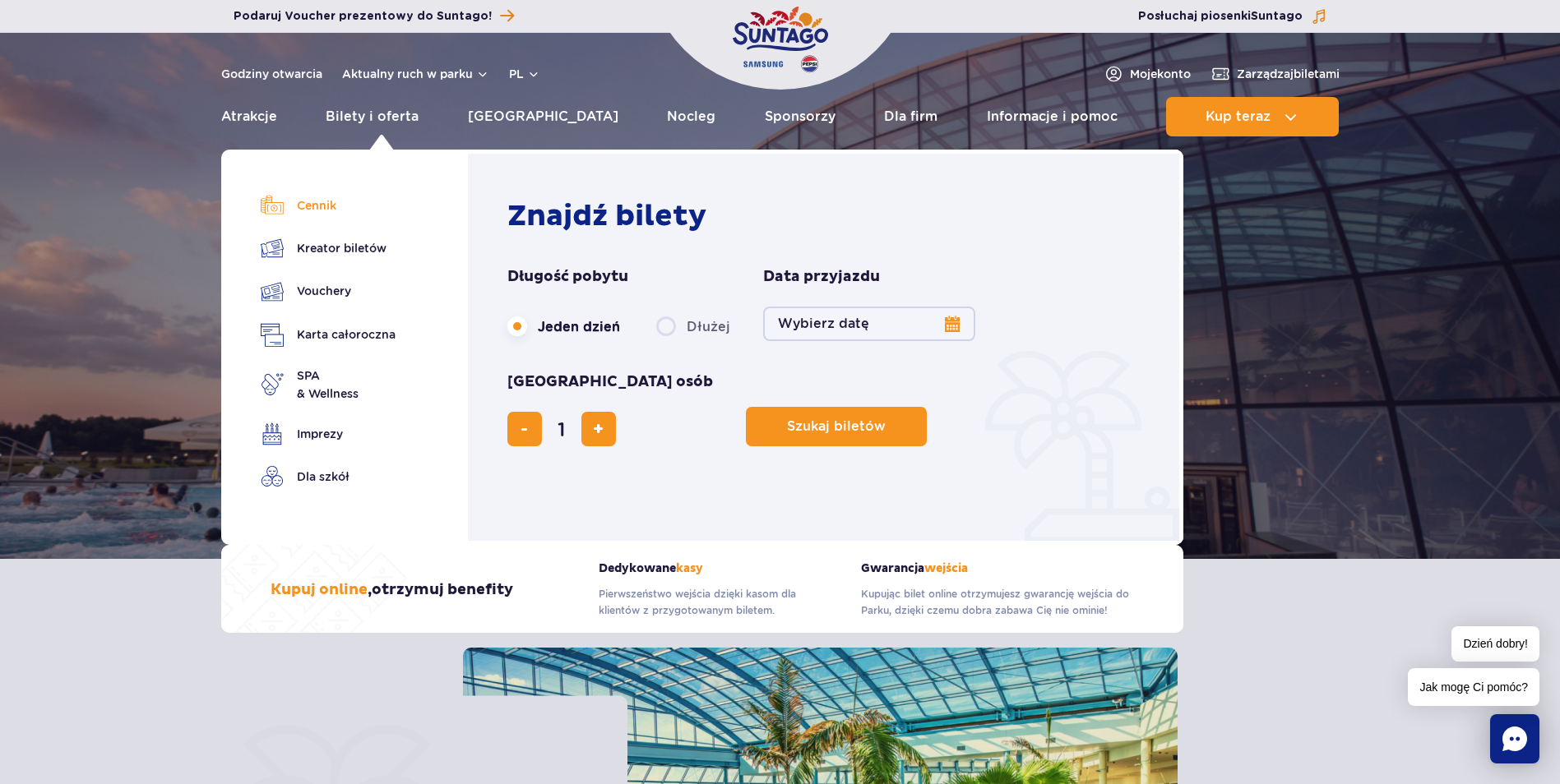
click at [313, 201] on link "Cennik" at bounding box center [328, 205] width 135 height 23
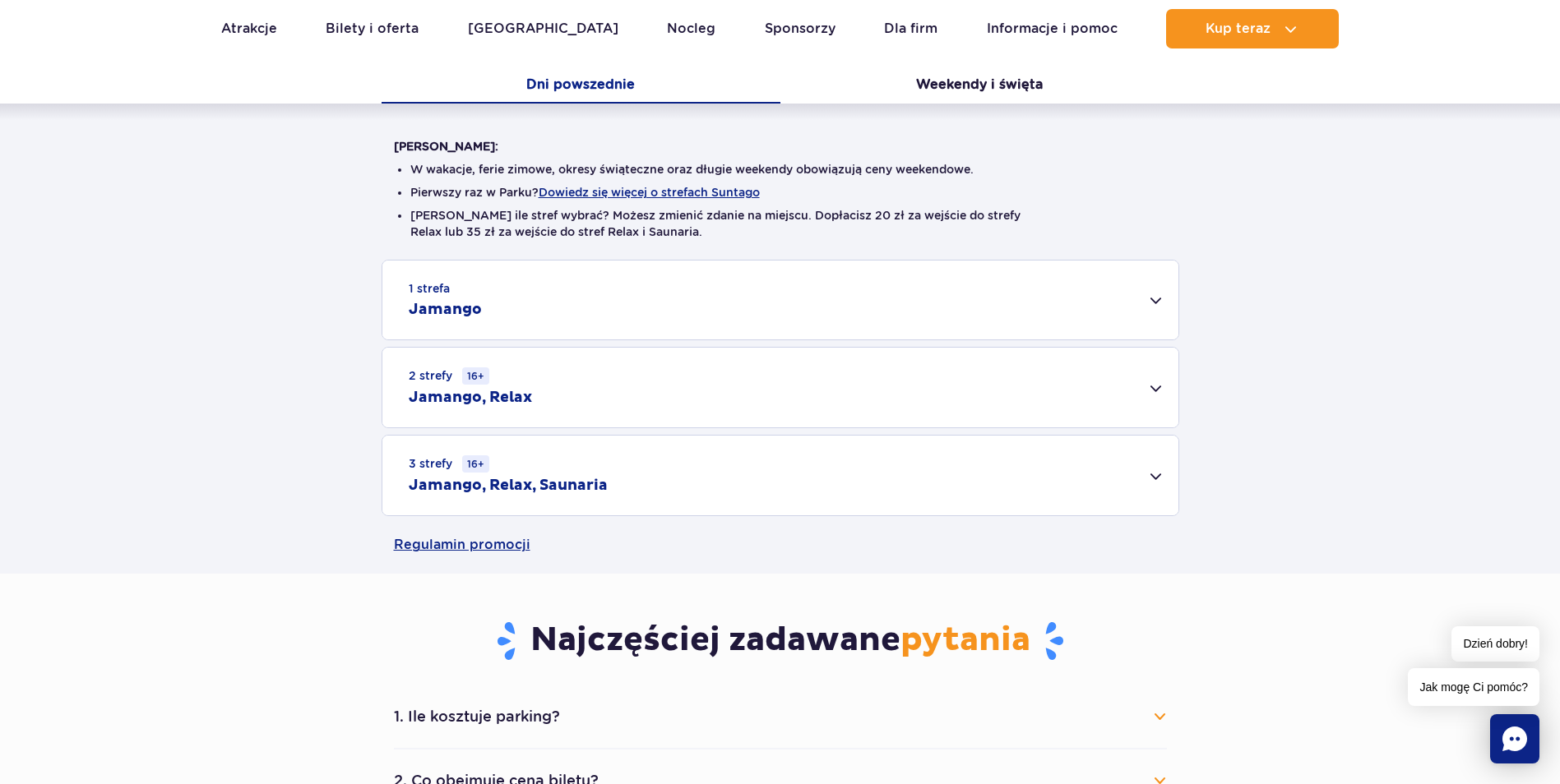
scroll to position [344, 0]
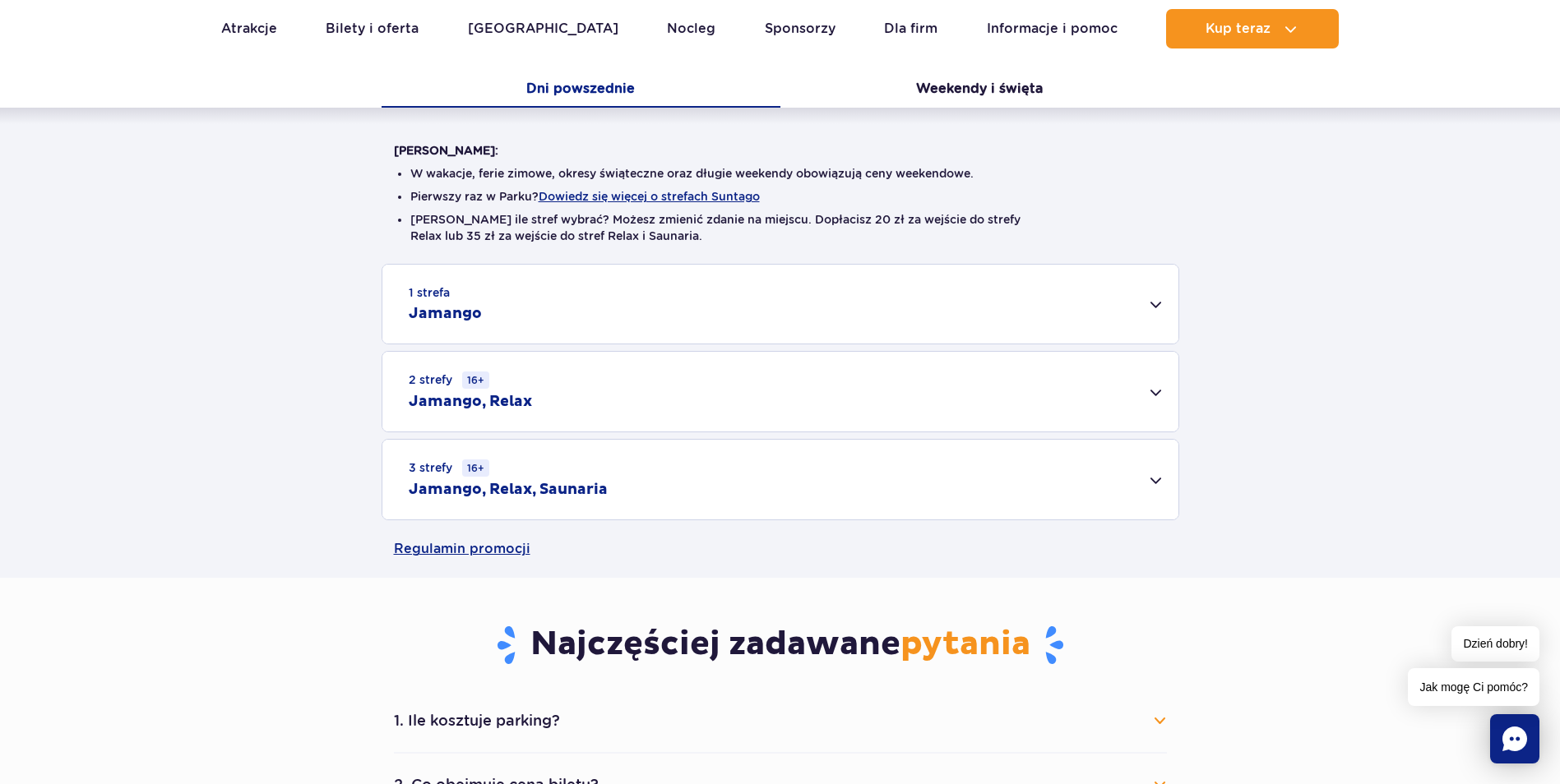
click at [829, 399] on div "2 strefy 16+ Jamango, Relax" at bounding box center [780, 392] width 796 height 80
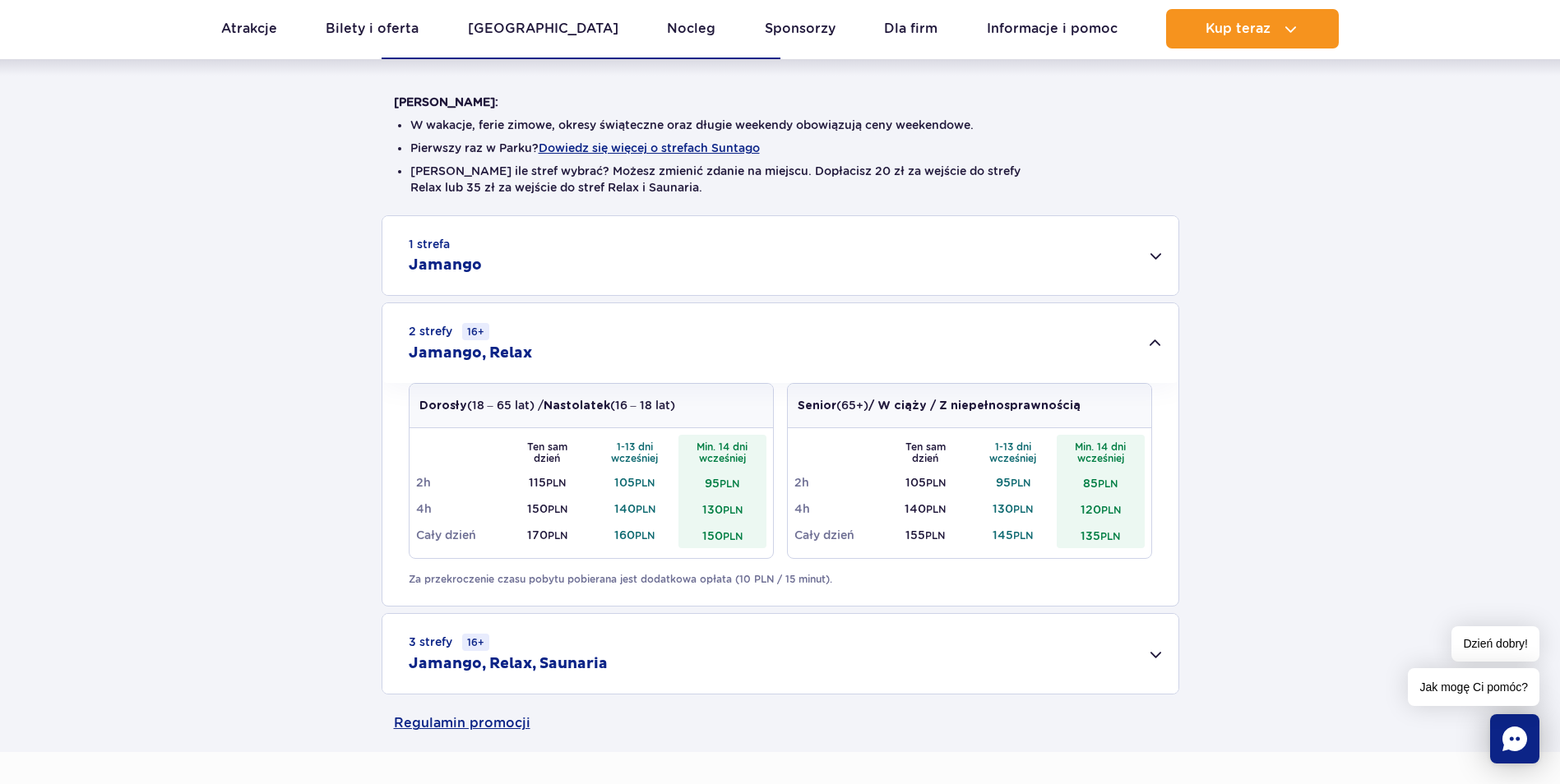
scroll to position [575, 0]
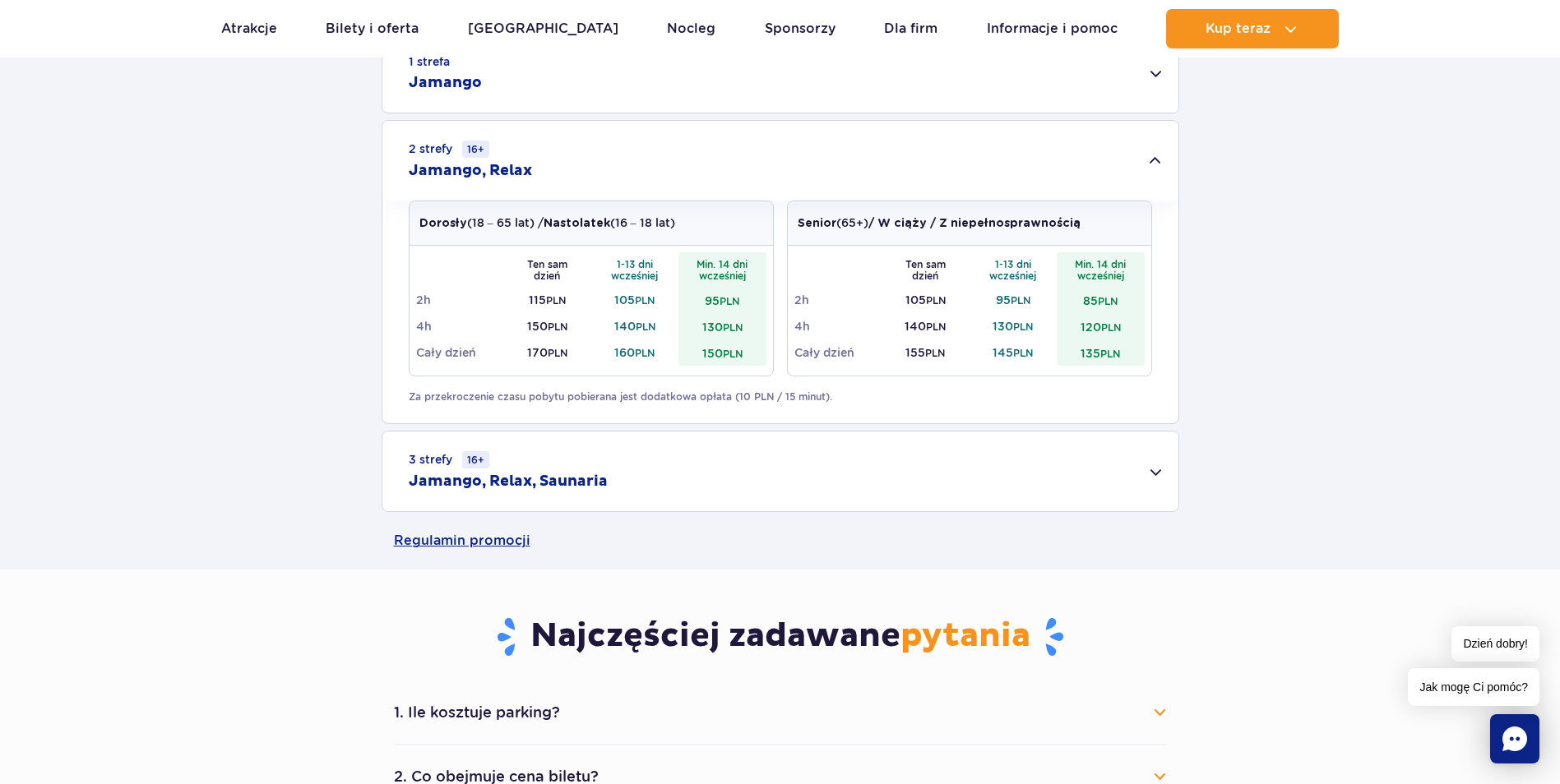
drag, startPoint x: 1179, startPoint y: 269, endPoint x: 1132, endPoint y: 369, distance: 110.5
click at [1179, 271] on div "1 strefa Jamango Dorosły (18 – 65 lat) / Nastolatek (16 – 18 lat) Ten sam dzień…" at bounding box center [780, 273] width 1560 height 479
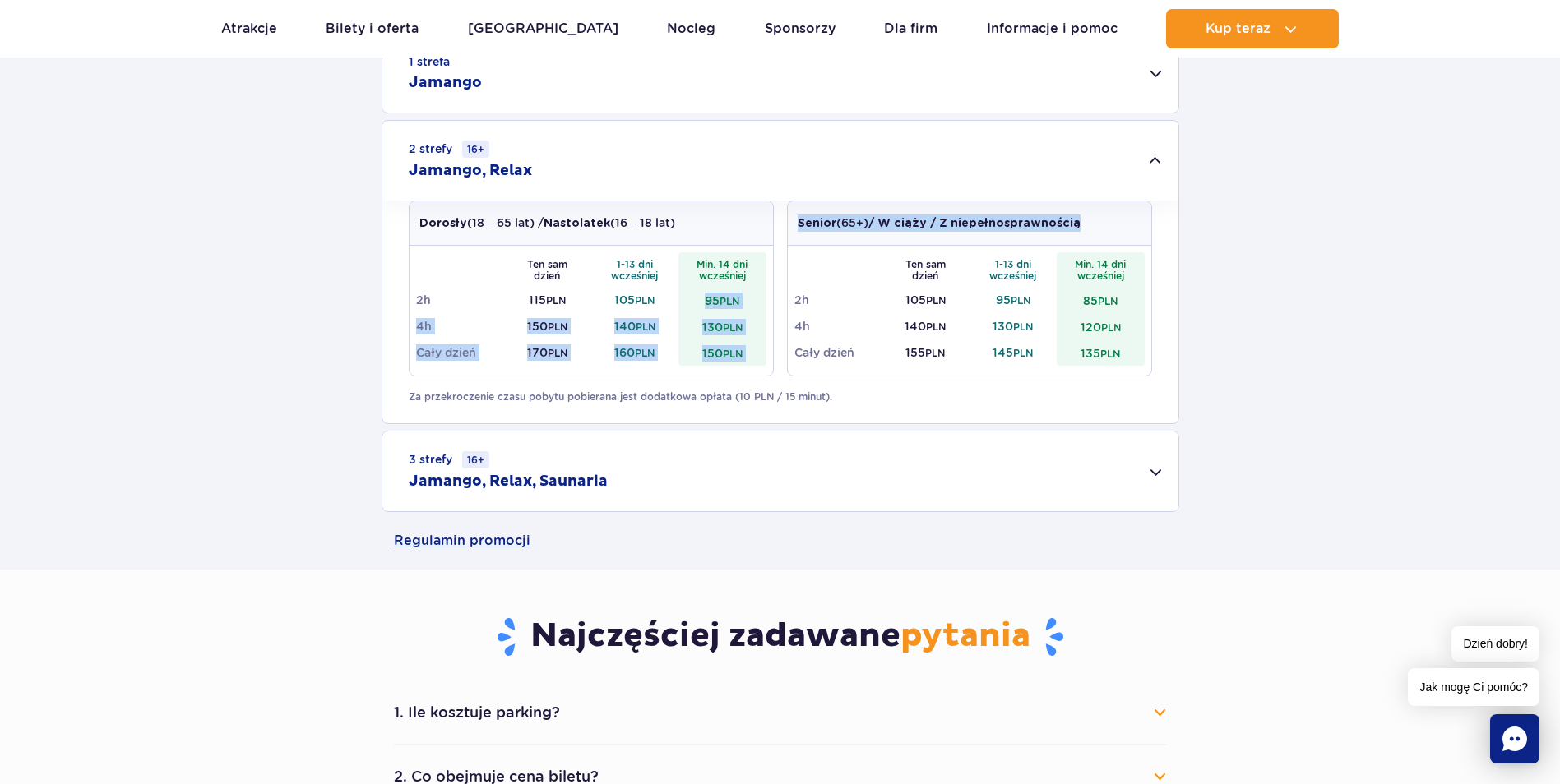
drag, startPoint x: 691, startPoint y: 296, endPoint x: 782, endPoint y: 301, distance: 91.1
click at [782, 301] on div "Dorosły (18 – 65 lat) / Nastolatek (16 – 18 lat) Ten sam dzień 1-13 dni wcześni…" at bounding box center [780, 294] width 743 height 189
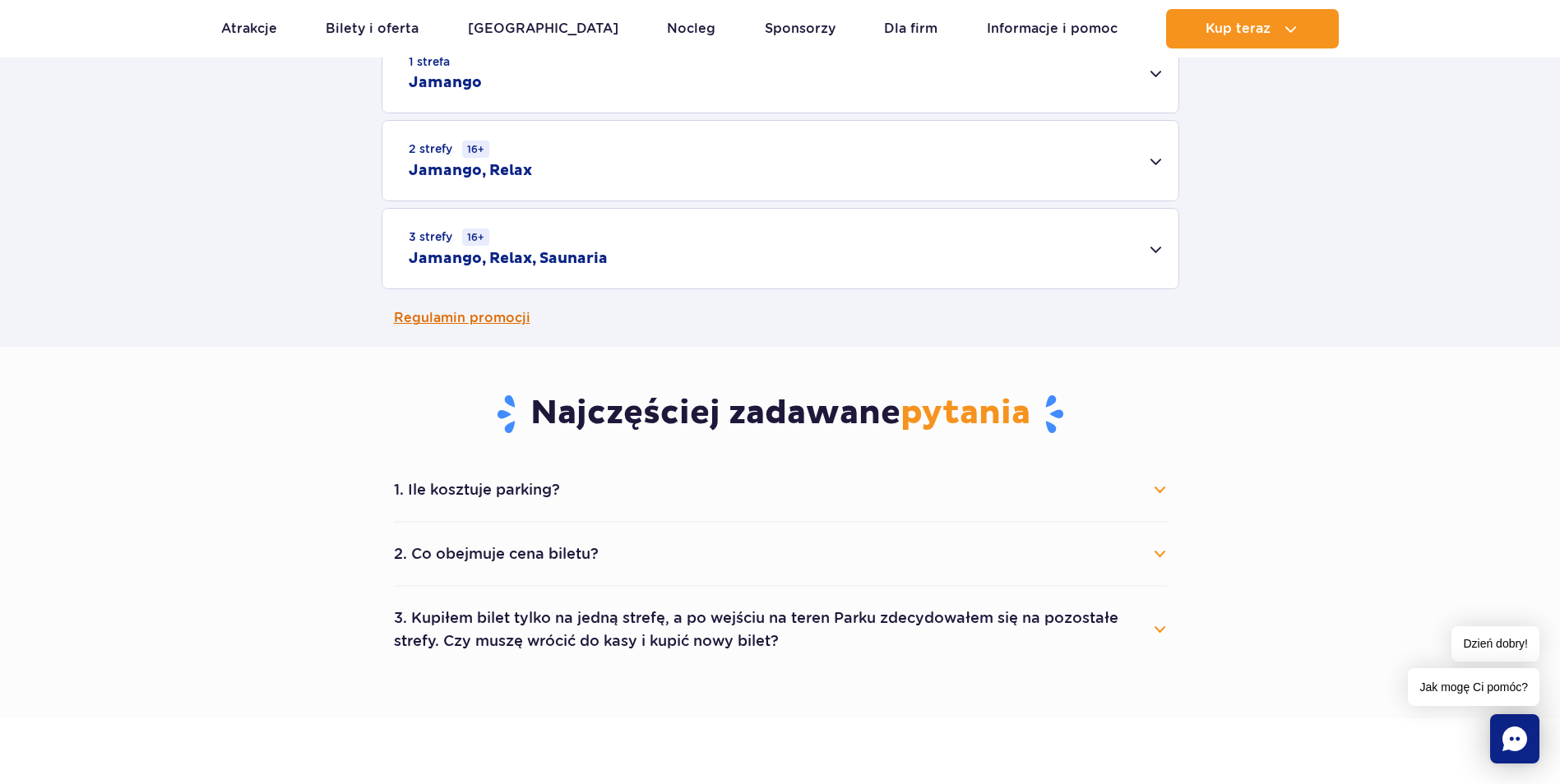
drag, startPoint x: 782, startPoint y: 301, endPoint x: 714, endPoint y: 343, distance: 79.9
click at [714, 344] on link "Regulamin promocji" at bounding box center [780, 318] width 773 height 58
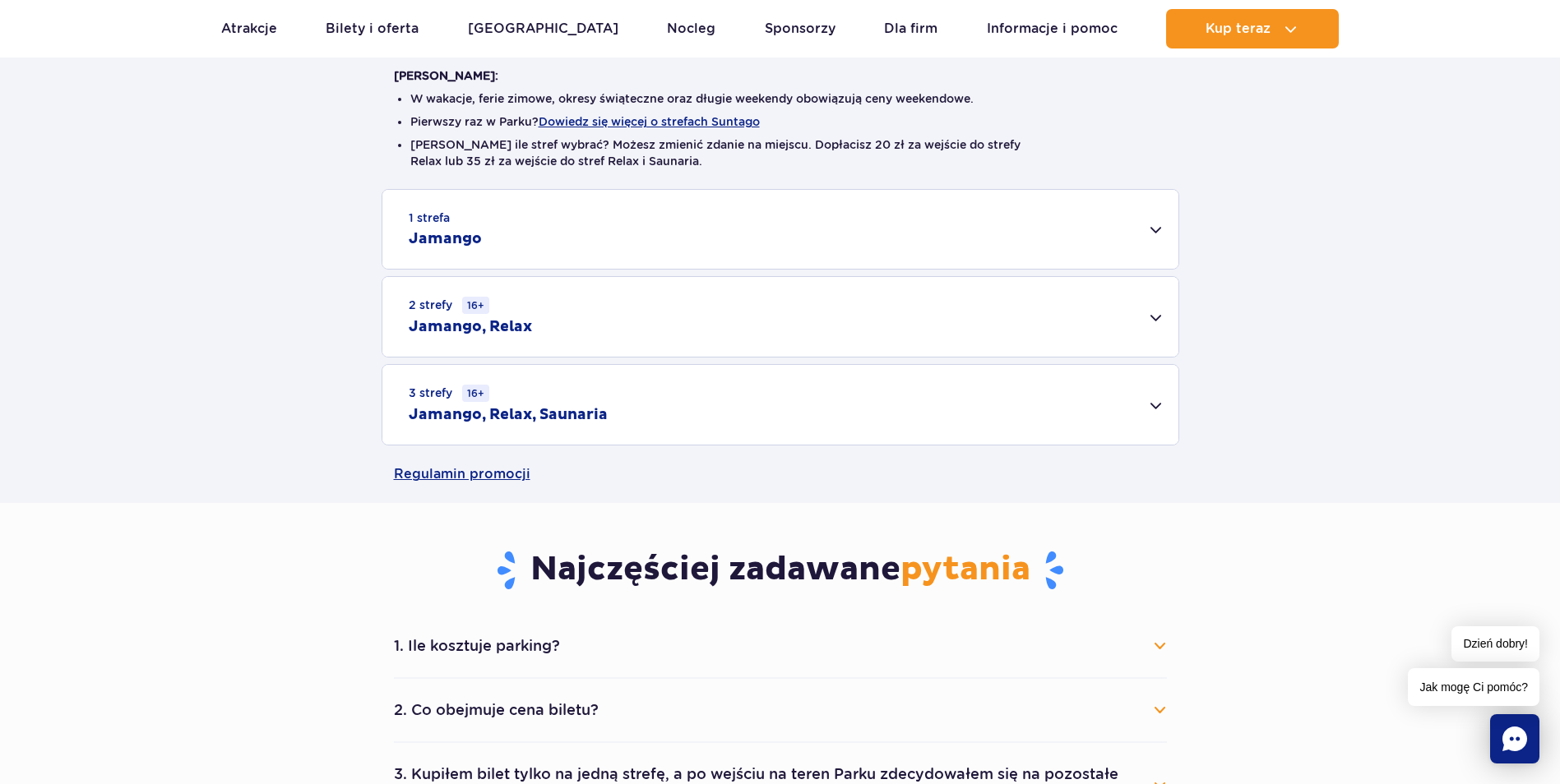
scroll to position [246, 0]
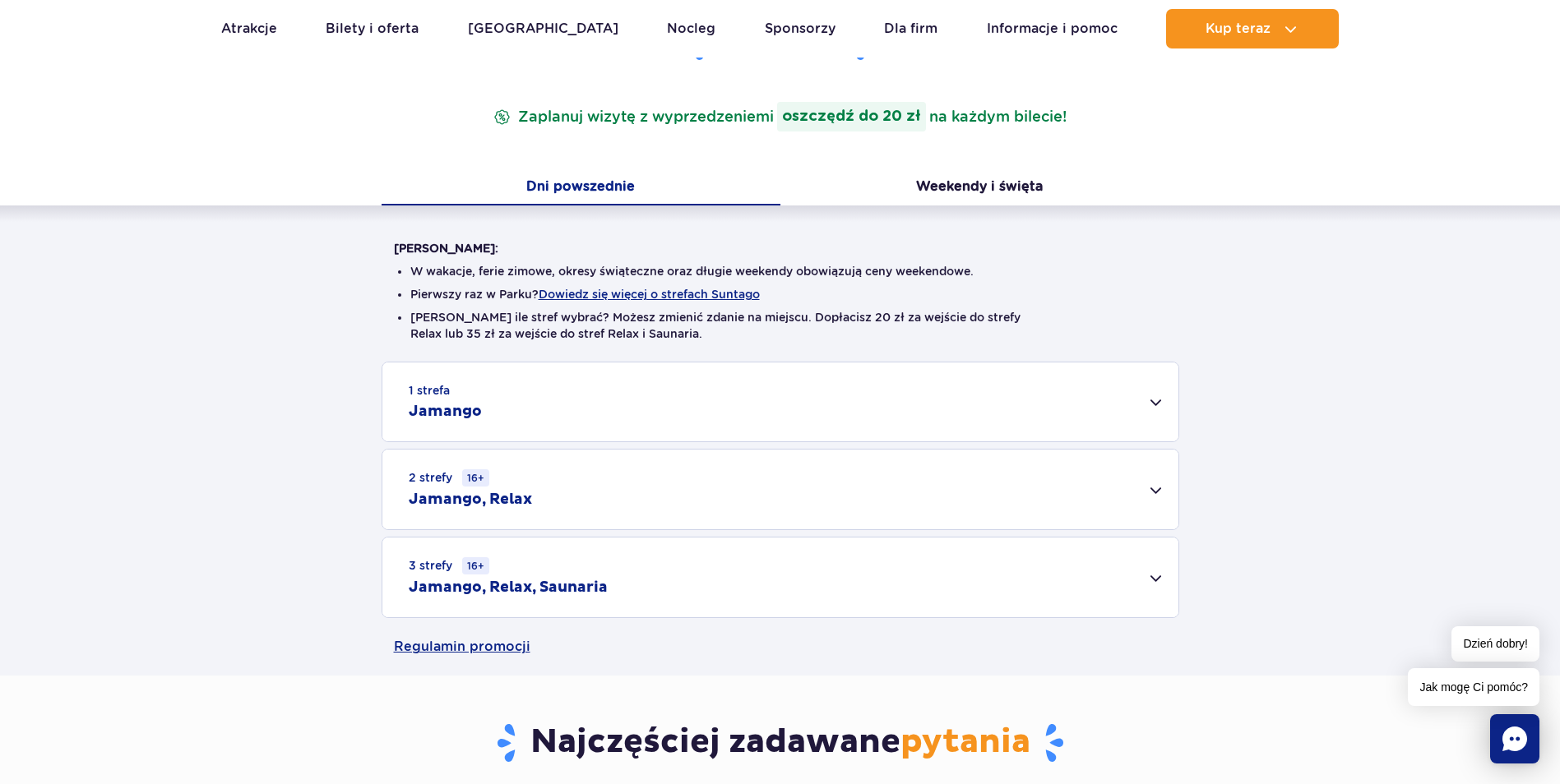
click at [531, 580] on h2 "Jamango, Relax, Saunaria" at bounding box center [508, 588] width 199 height 20
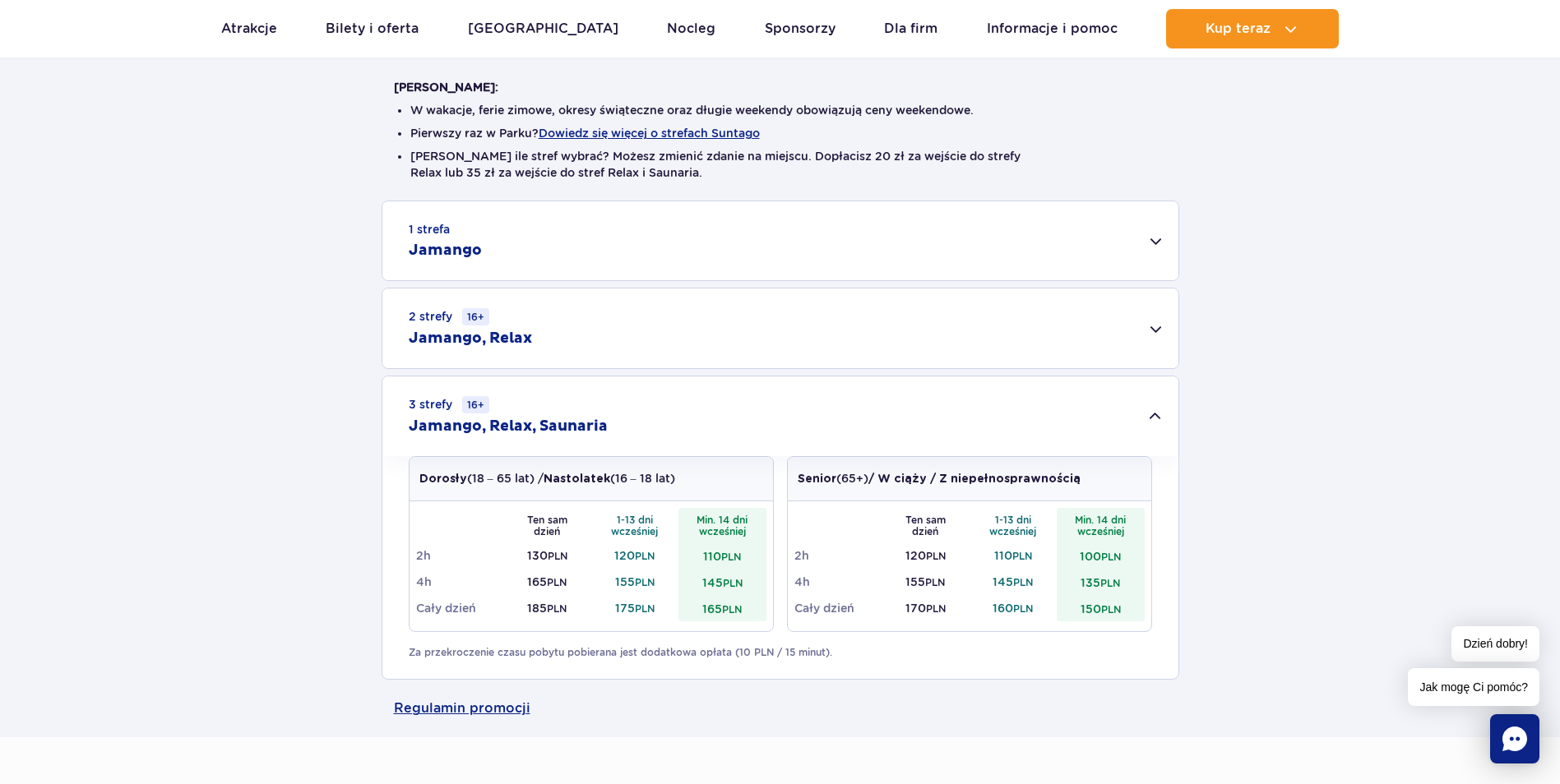
scroll to position [411, 0]
click at [631, 308] on div "2 strefy 16+ Jamango, Relax" at bounding box center [780, 326] width 796 height 80
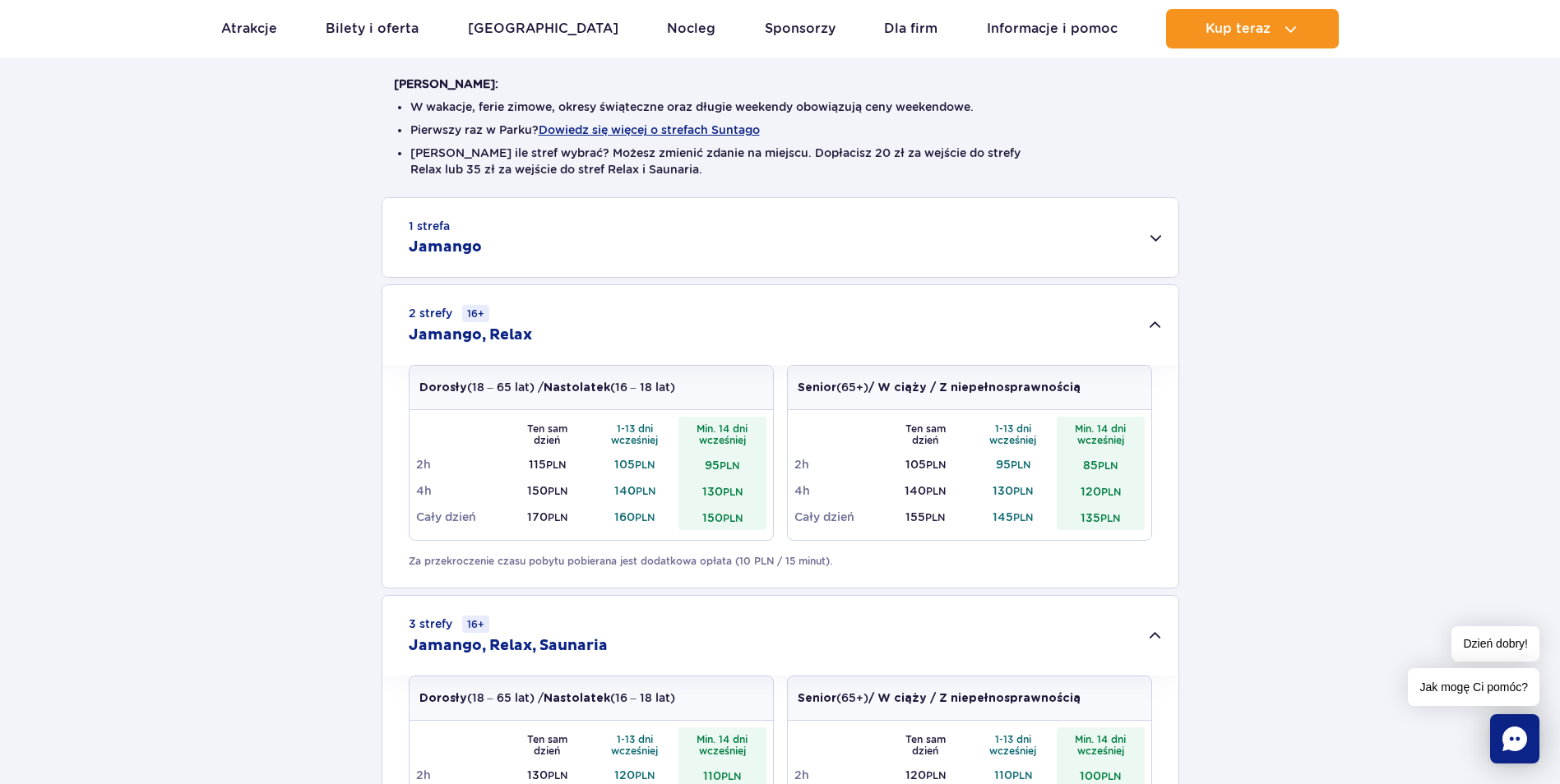
drag, startPoint x: 570, startPoint y: 237, endPoint x: 602, endPoint y: 323, distance: 91.8
click at [570, 237] on div "1 strefa Jamango" at bounding box center [780, 238] width 796 height 79
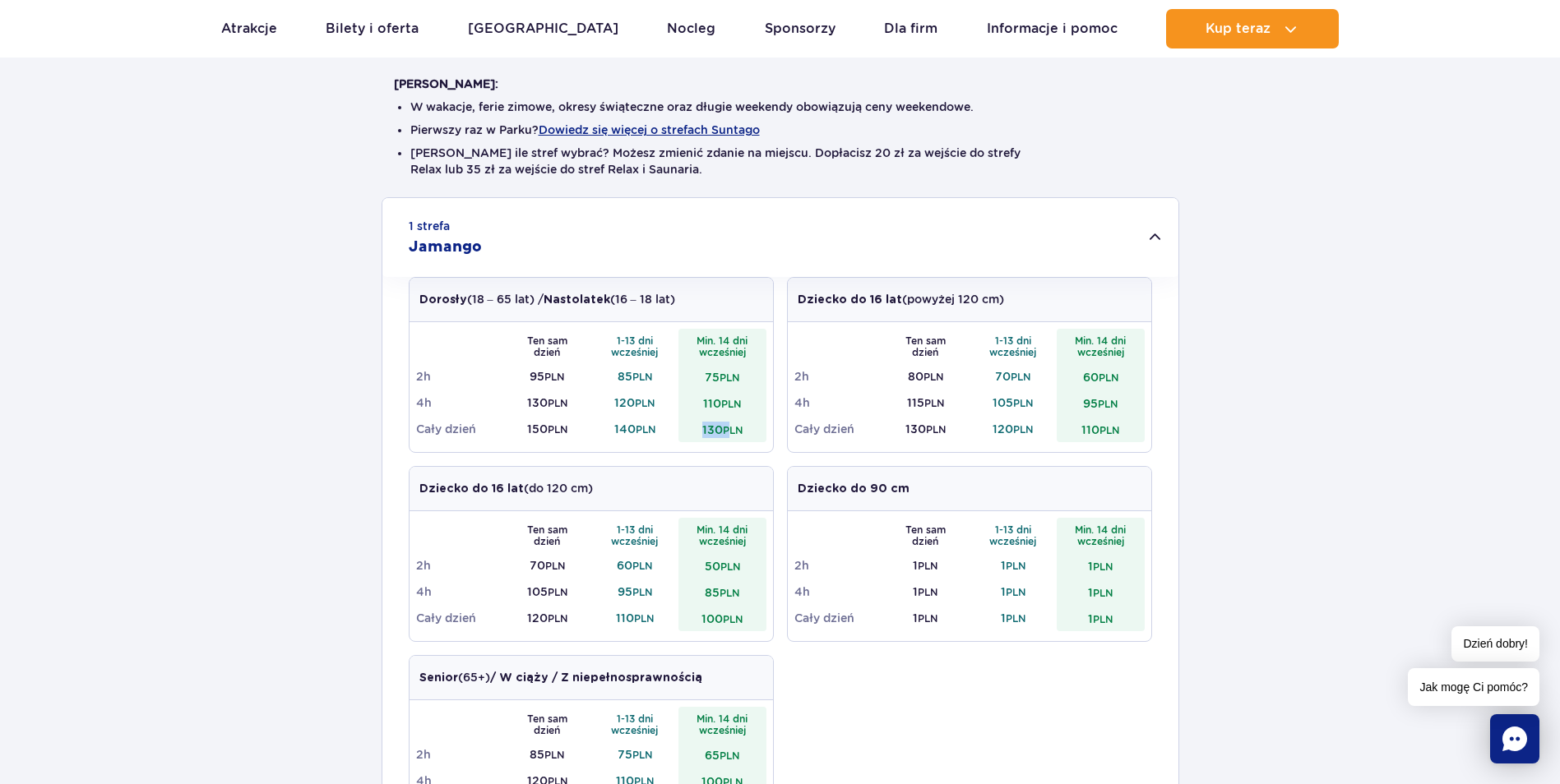
drag, startPoint x: 713, startPoint y: 429, endPoint x: 730, endPoint y: 430, distance: 17.0
click at [730, 430] on td "130 PLN" at bounding box center [722, 428] width 88 height 26
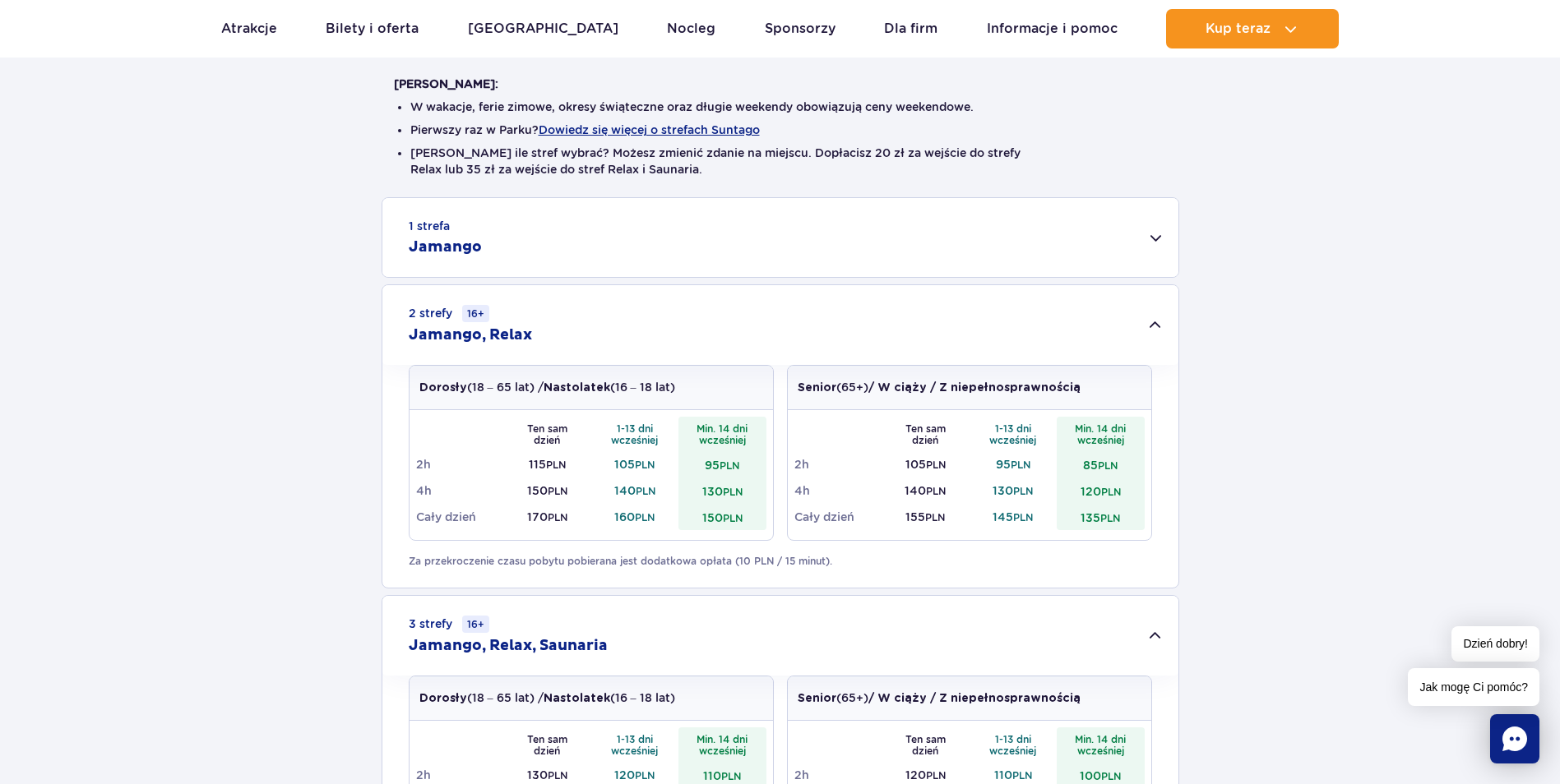
click at [596, 230] on div "1 strefa Jamango" at bounding box center [780, 238] width 796 height 79
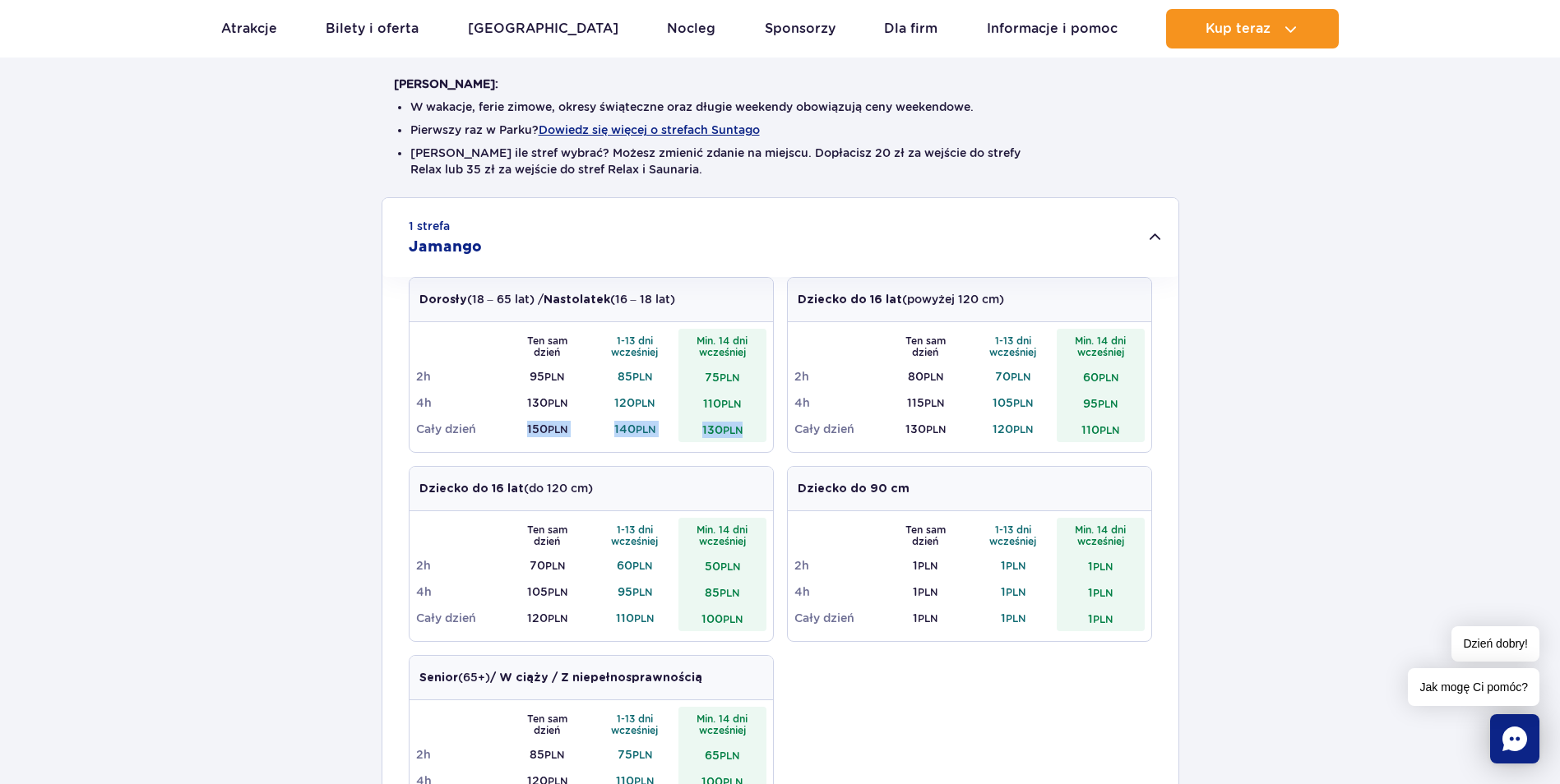
drag, startPoint x: 525, startPoint y: 433, endPoint x: 760, endPoint y: 429, distance: 235.0
click at [760, 429] on tr "Cały dzień 150 PLN 140 PLN 130 PLN" at bounding box center [591, 428] width 350 height 26
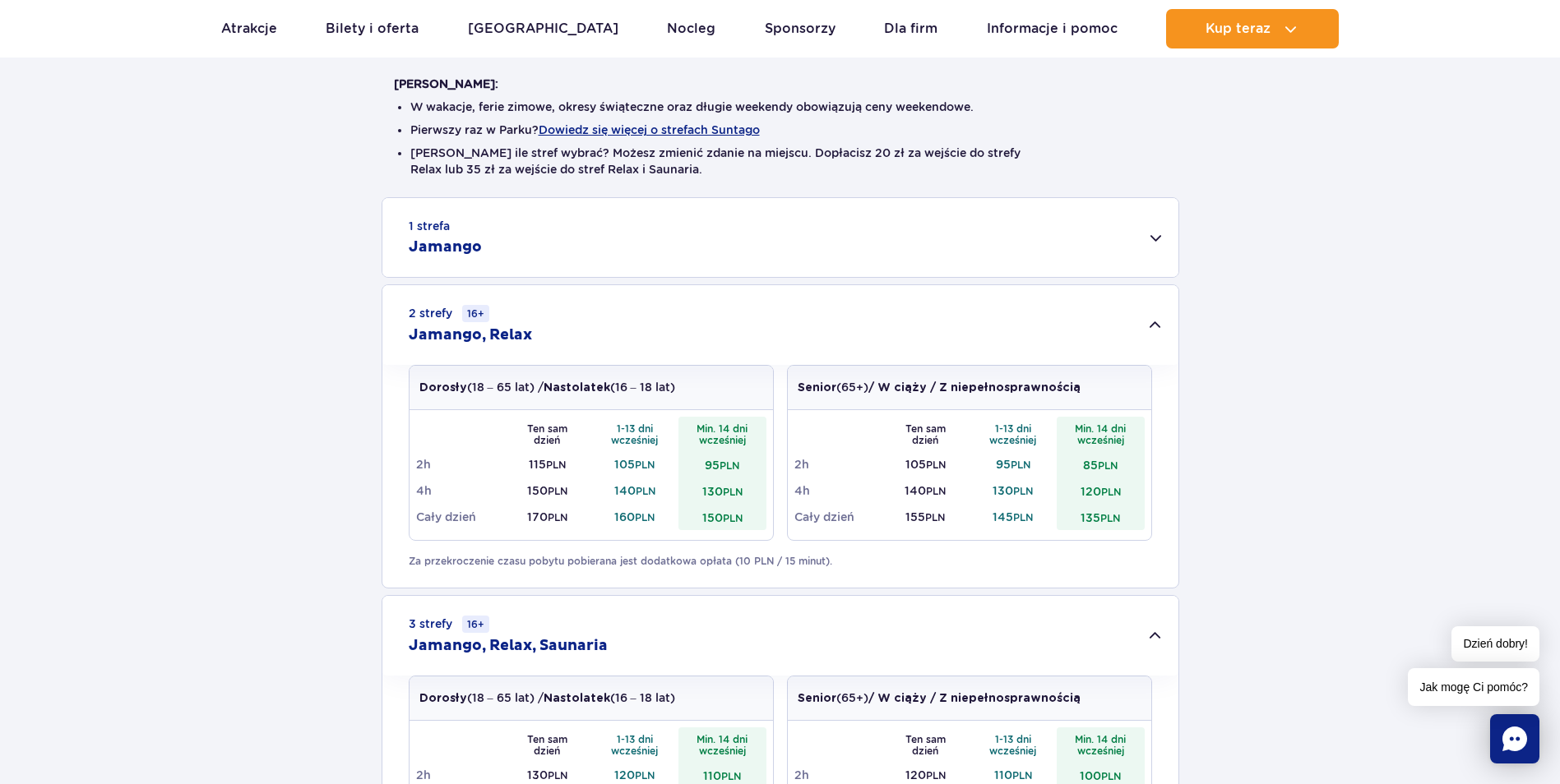
drag, startPoint x: 760, startPoint y: 429, endPoint x: 655, endPoint y: 249, distance: 208.4
click at [655, 249] on div "1 strefa Jamango" at bounding box center [780, 238] width 796 height 79
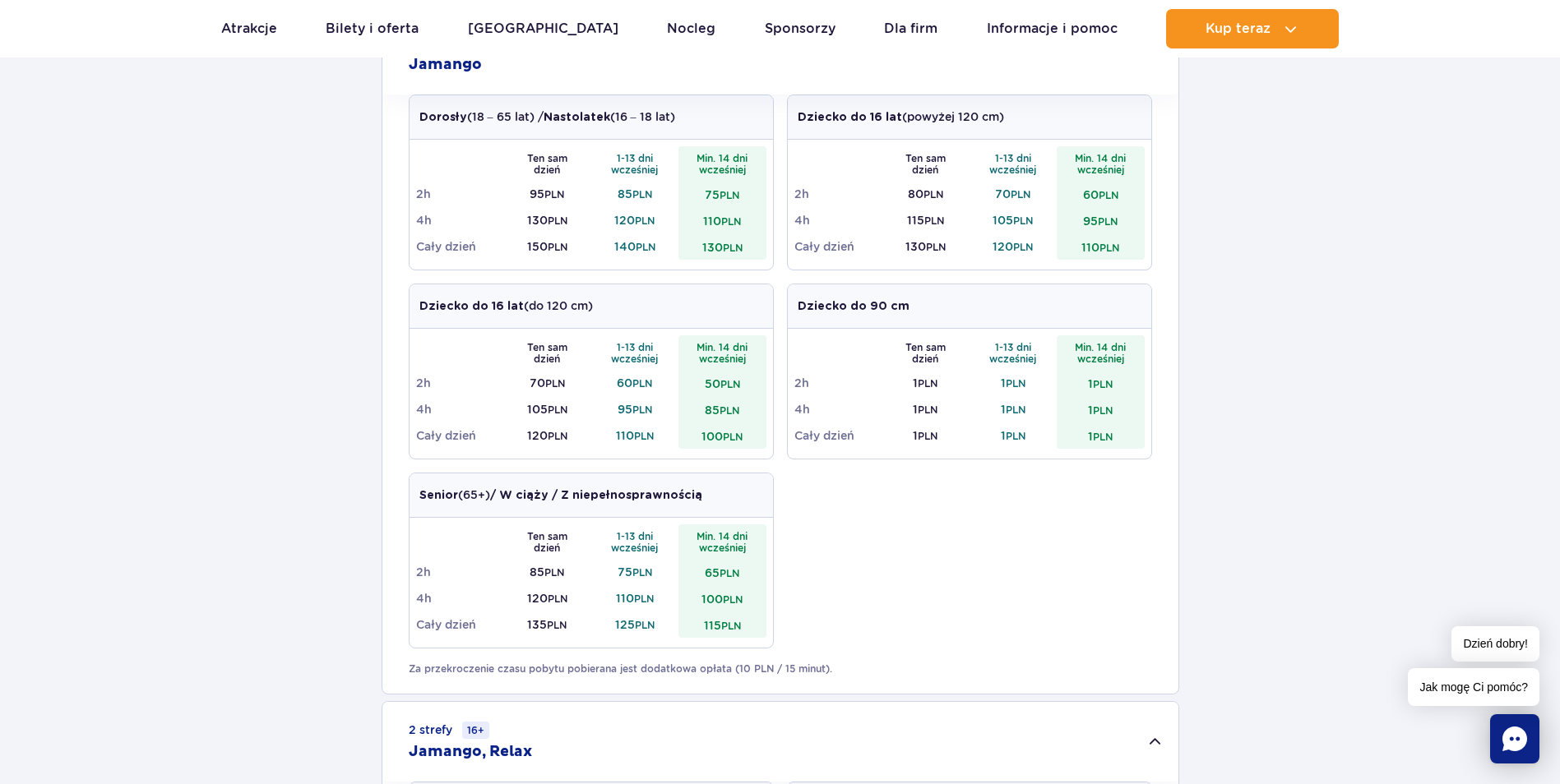
scroll to position [575, 0]
